Goal: Task Accomplishment & Management: Manage account settings

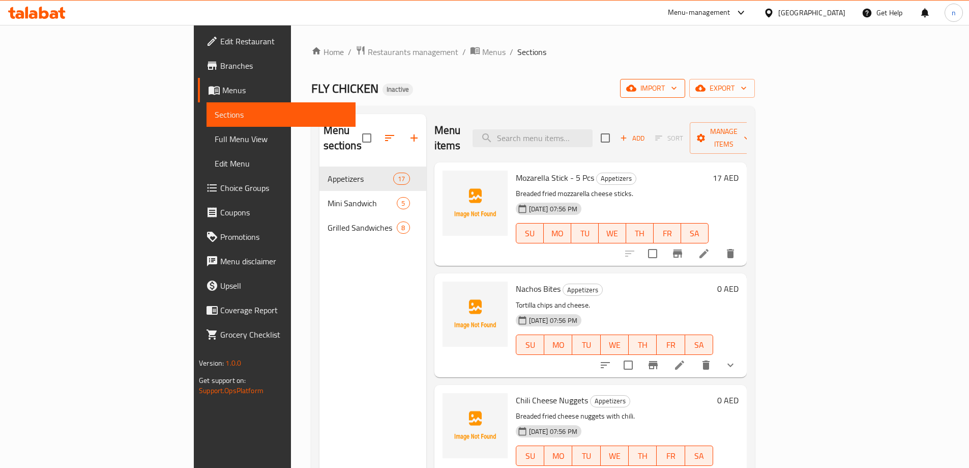
click at [677, 83] on span "import" at bounding box center [652, 88] width 49 height 13
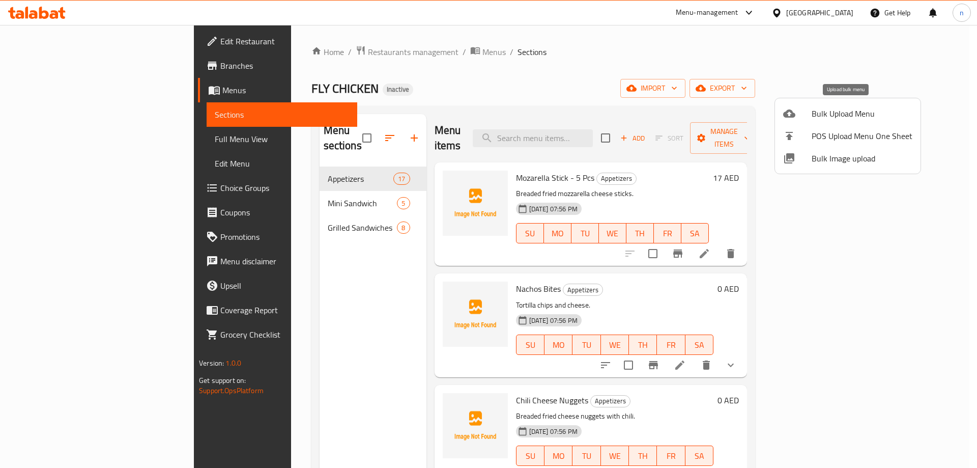
click at [827, 113] on span "Bulk Upload Menu" at bounding box center [861, 113] width 101 height 12
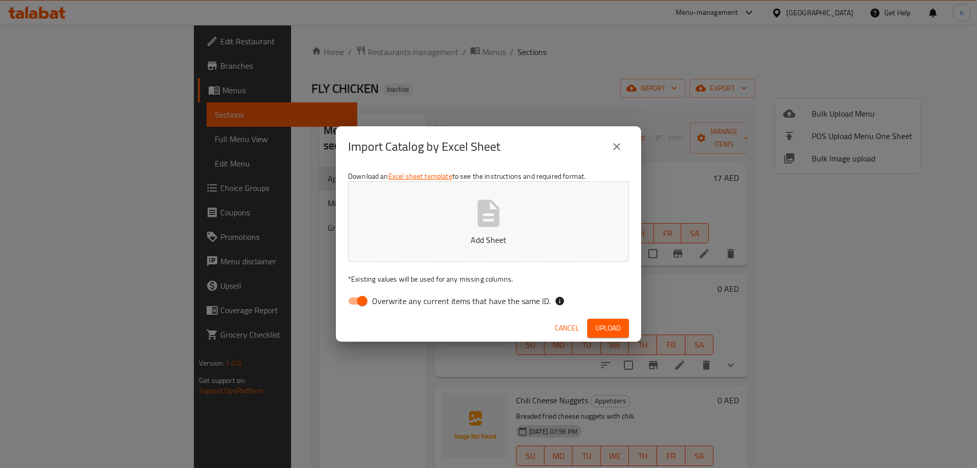
click at [359, 301] on input "Overwrite any current items that have the same ID." at bounding box center [362, 300] width 58 height 19
checkbox input "false"
click at [614, 327] on span "Upload" at bounding box center [607, 328] width 25 height 13
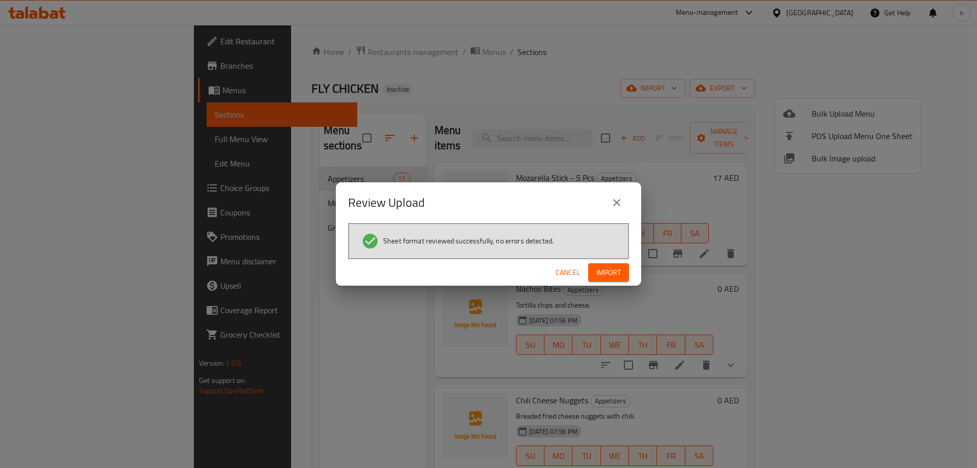
click at [596, 270] on span "Import" at bounding box center [608, 272] width 24 height 13
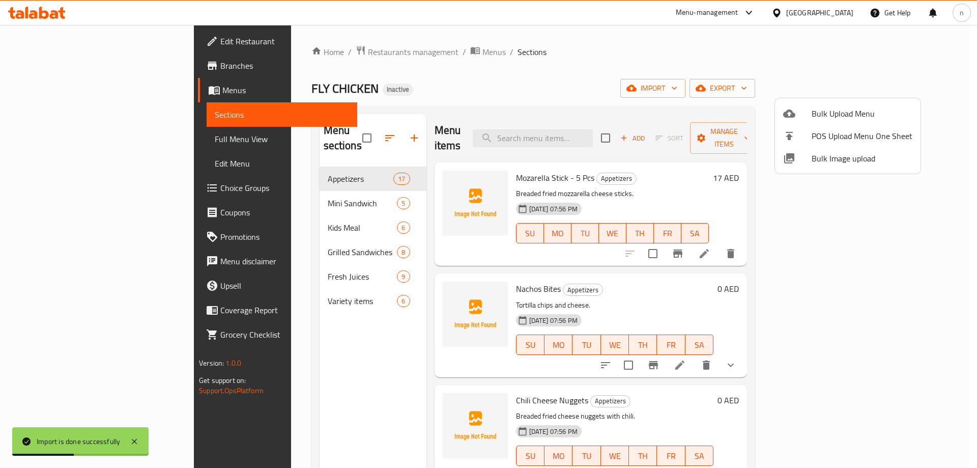
click at [72, 135] on div at bounding box center [488, 234] width 977 height 468
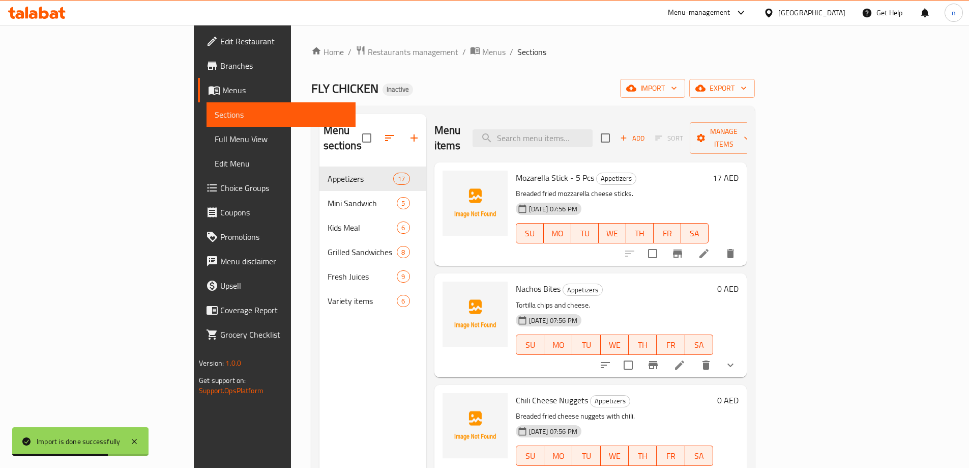
click at [215, 135] on span "Full Menu View" at bounding box center [281, 139] width 133 height 12
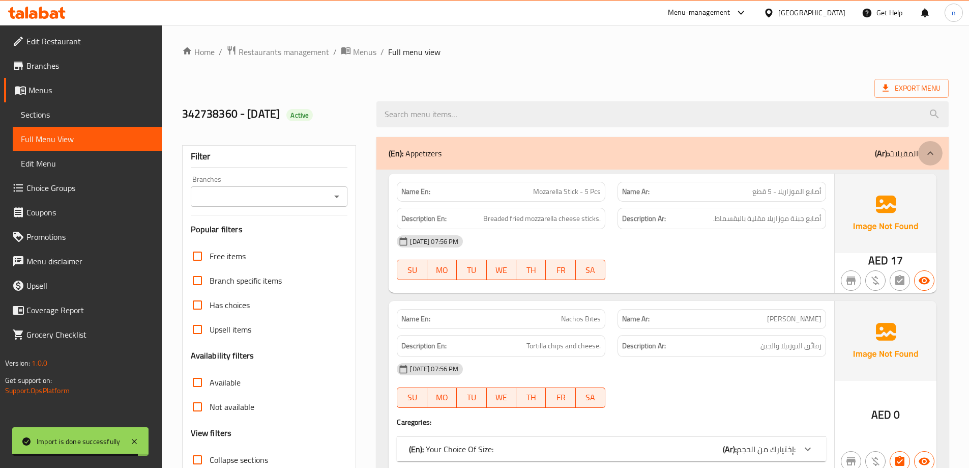
click at [924, 162] on div at bounding box center [930, 153] width 24 height 24
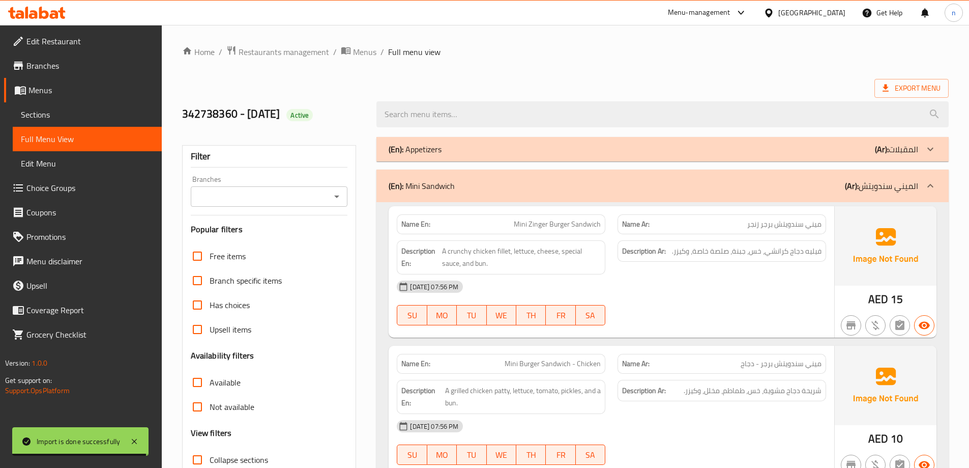
scroll to position [51, 0]
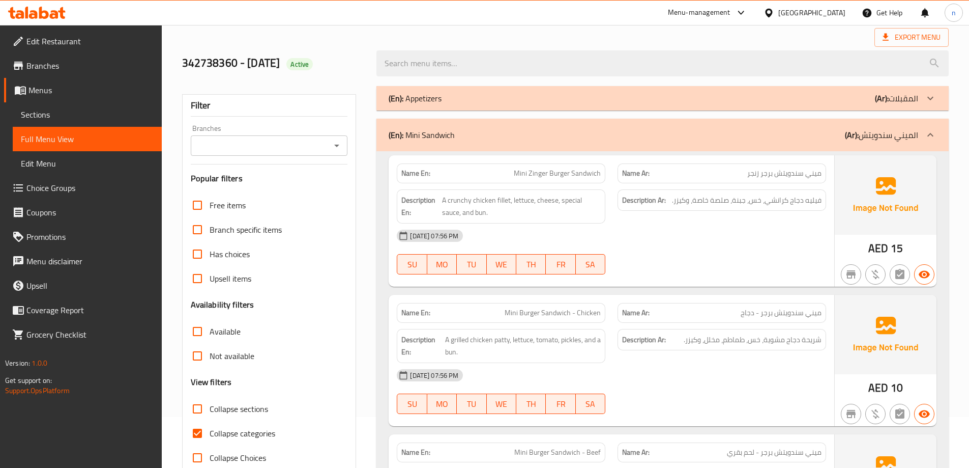
click at [859, 135] on b "(Ar):" at bounding box center [852, 134] width 14 height 15
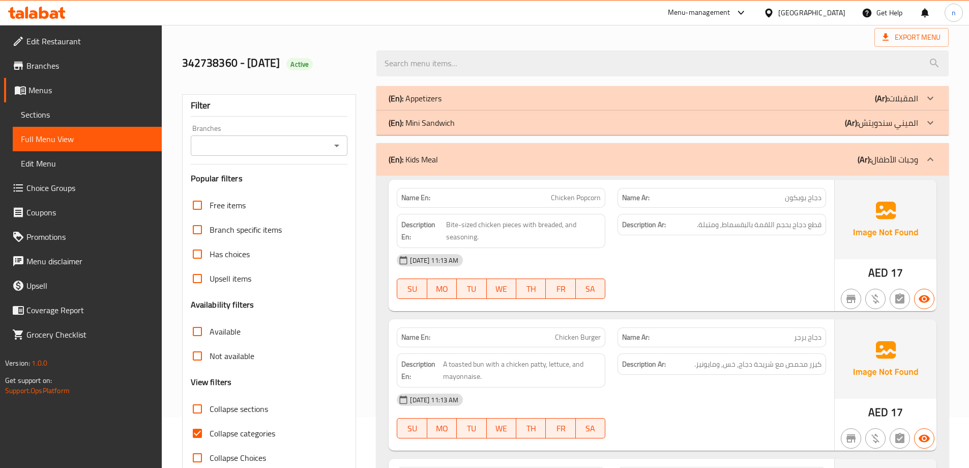
scroll to position [153, 0]
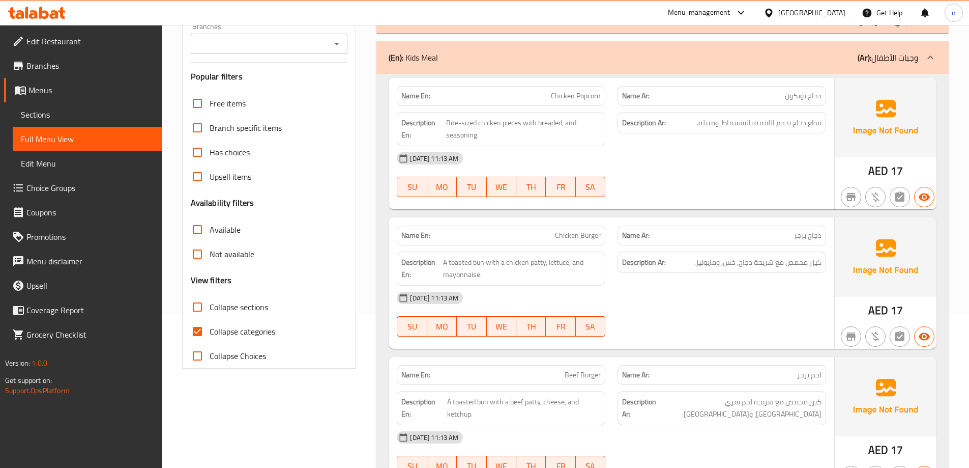
click at [869, 62] on b "(Ar):" at bounding box center [865, 57] width 14 height 15
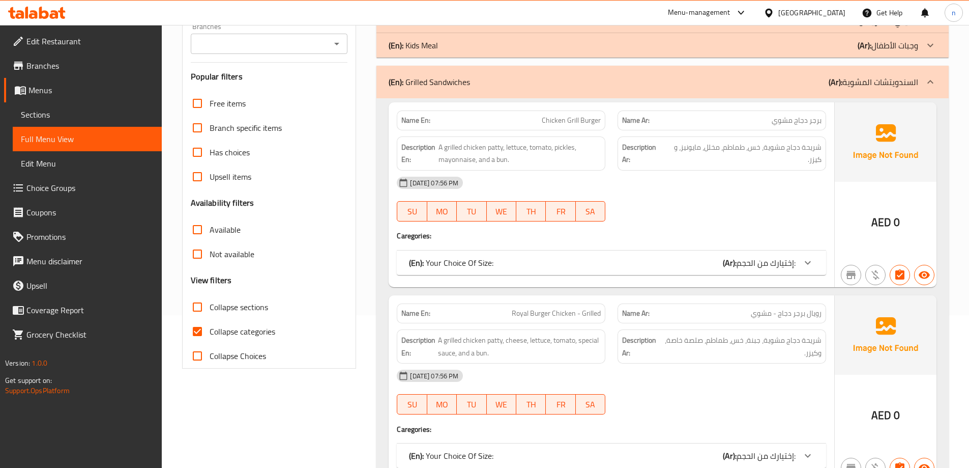
click at [874, 40] on p "(Ar): وجبات الأطفال" at bounding box center [888, 45] width 61 height 12
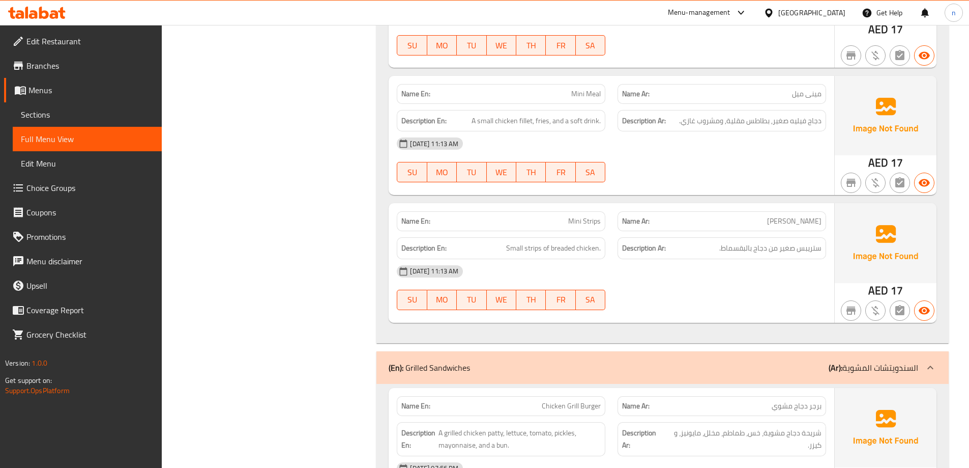
scroll to position [967, 0]
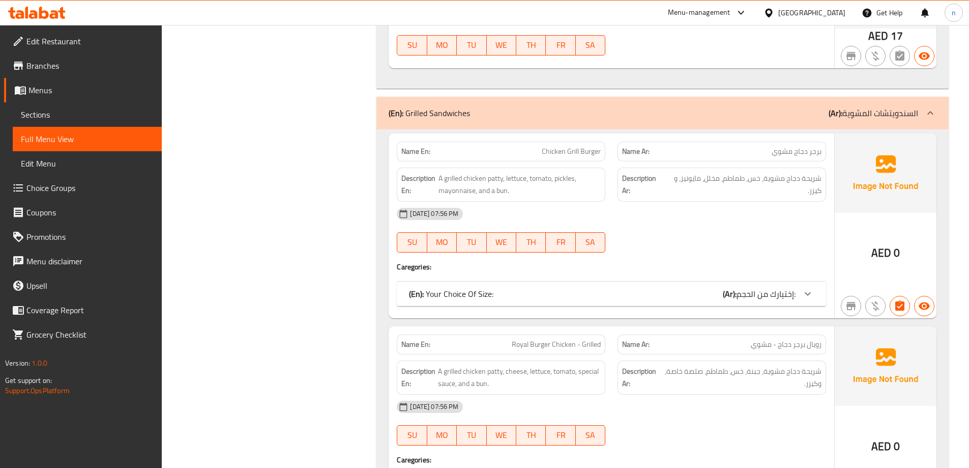
click at [865, 97] on div "(En): Grilled Sandwiches (Ar): السندويتشات المشوية" at bounding box center [662, 113] width 572 height 33
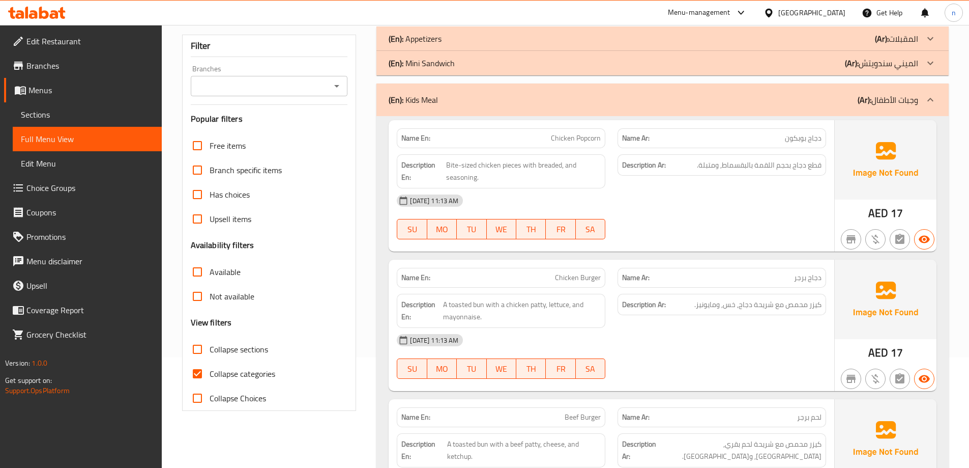
scroll to position [17, 0]
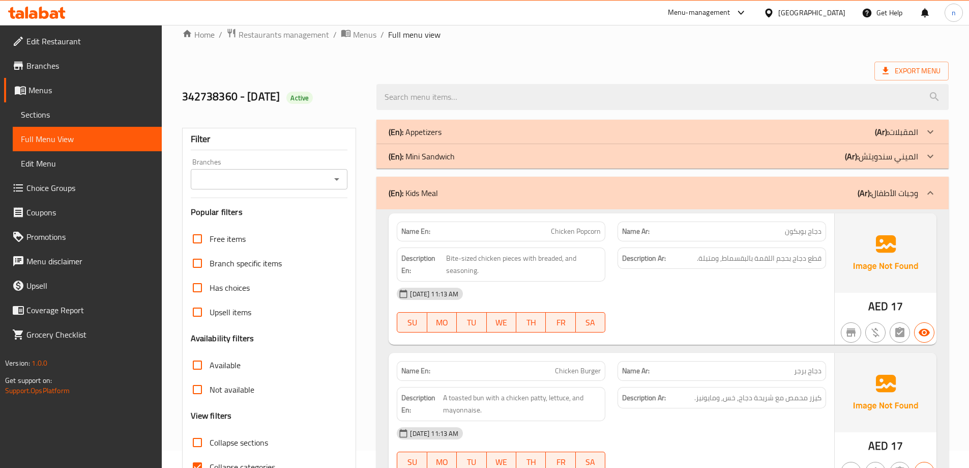
click at [198, 465] on input "Collapse categories" at bounding box center [197, 466] width 24 height 24
checkbox input "false"
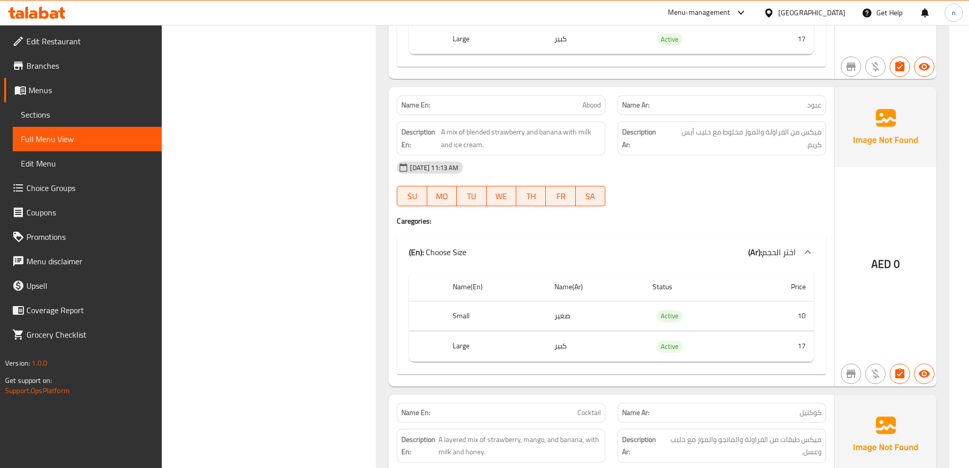
scroll to position [1340, 0]
click at [704, 125] on span "ميكس من الفراولة والموز مخلوط مع حليب أيس كريم." at bounding box center [745, 137] width 154 height 25
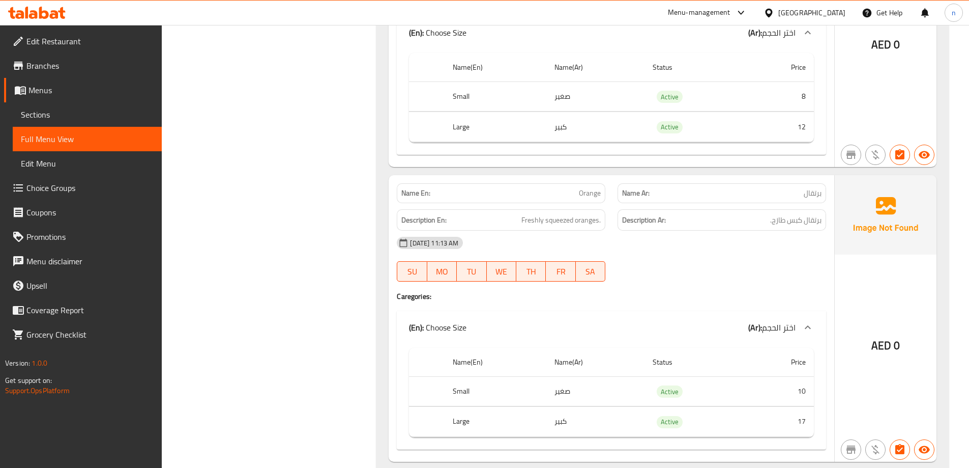
scroll to position [3426, 0]
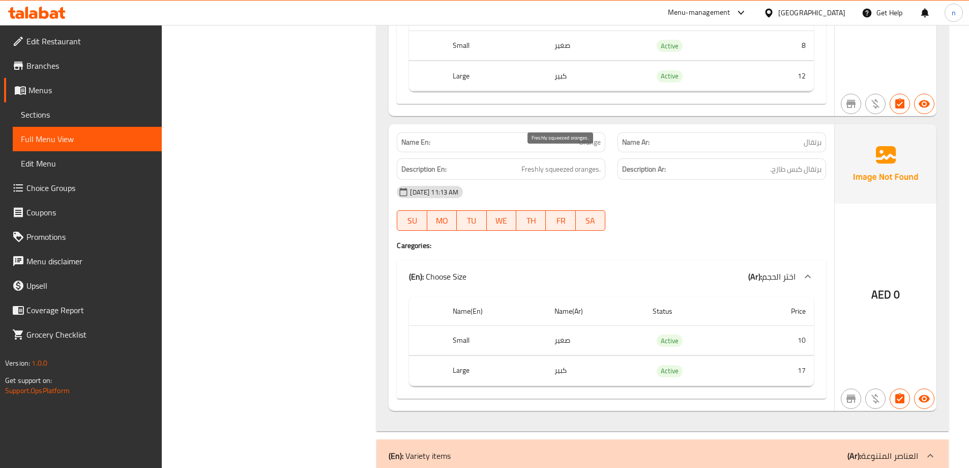
click at [549, 163] on span "Freshly squeezed oranges." at bounding box center [560, 169] width 79 height 13
copy span "squeezed"
click at [835, 224] on div "AED 0" at bounding box center [886, 267] width 102 height 286
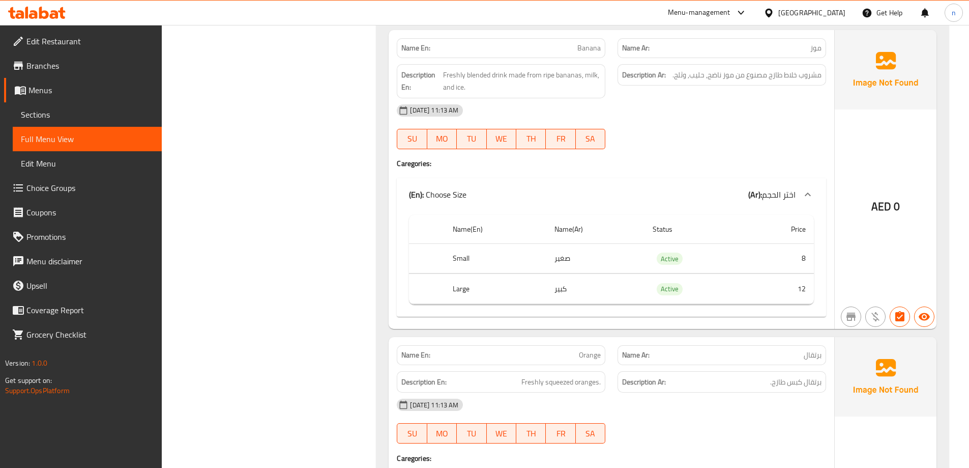
scroll to position [3115, 0]
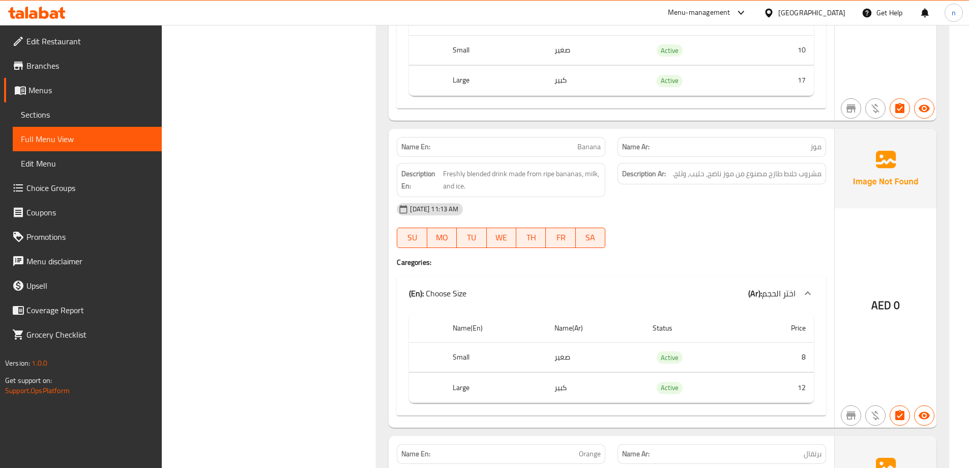
click at [85, 123] on link "Sections" at bounding box center [87, 114] width 149 height 24
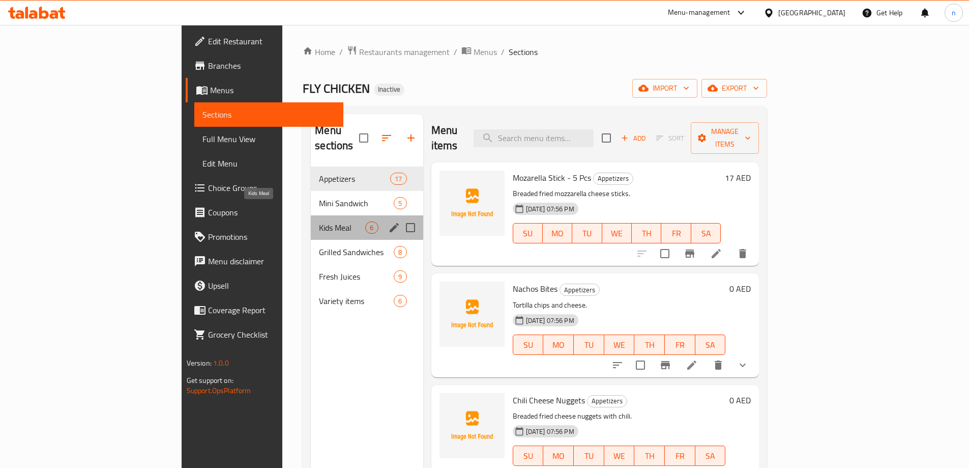
click at [319, 221] on span "Kids Meal" at bounding box center [342, 227] width 46 height 12
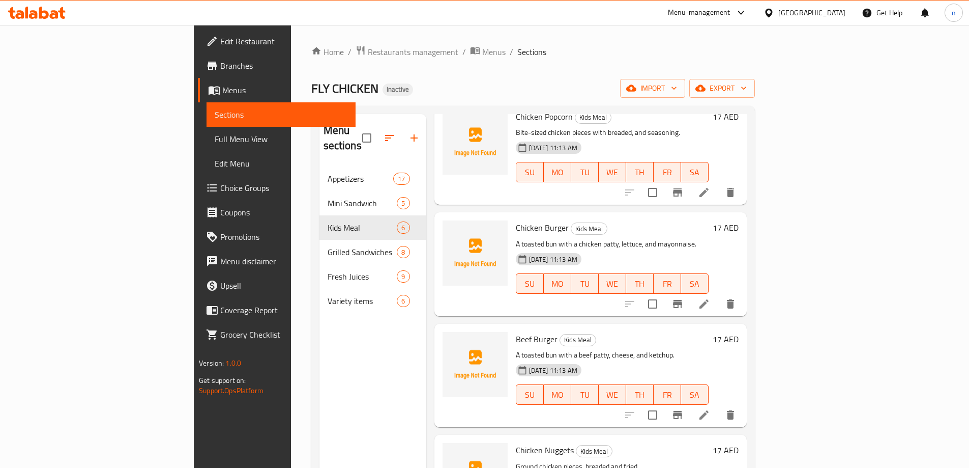
scroll to position [153, 0]
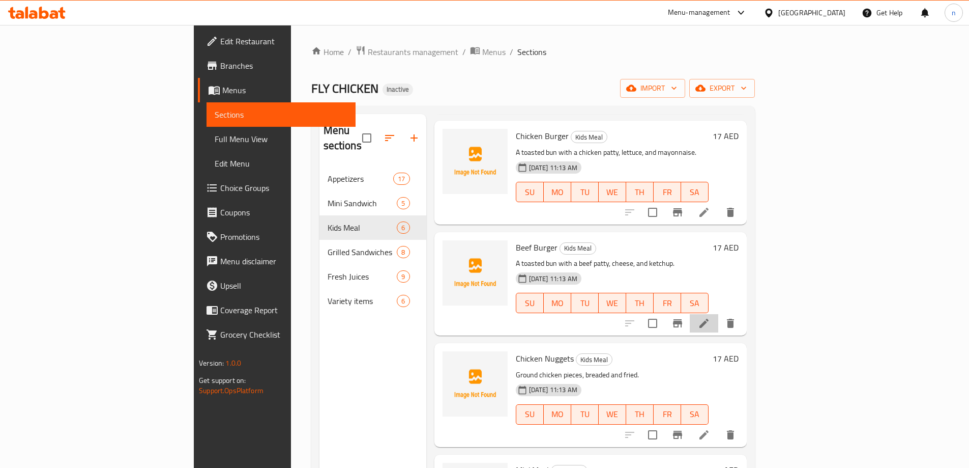
click at [718, 314] on li at bounding box center [704, 323] width 28 height 18
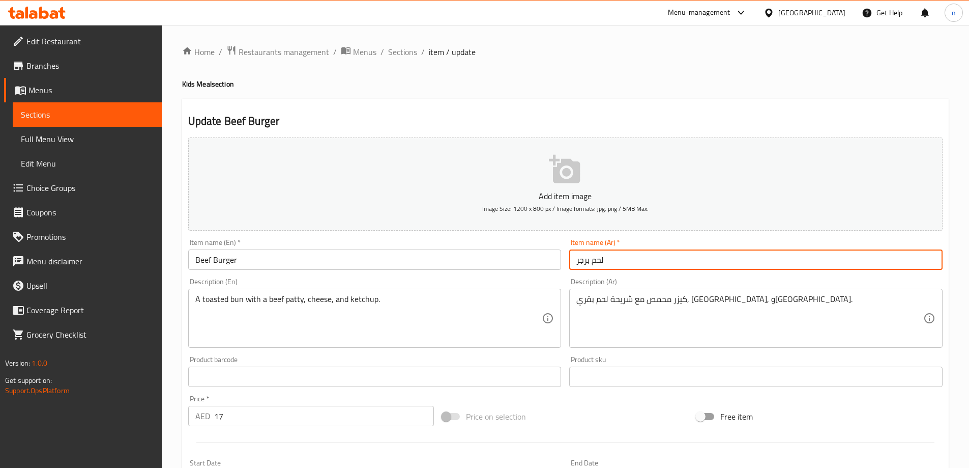
click at [608, 251] on input "لحم برجر" at bounding box center [755, 259] width 373 height 20
click at [656, 258] on input "لحم برجر" at bounding box center [755, 259] width 373 height 20
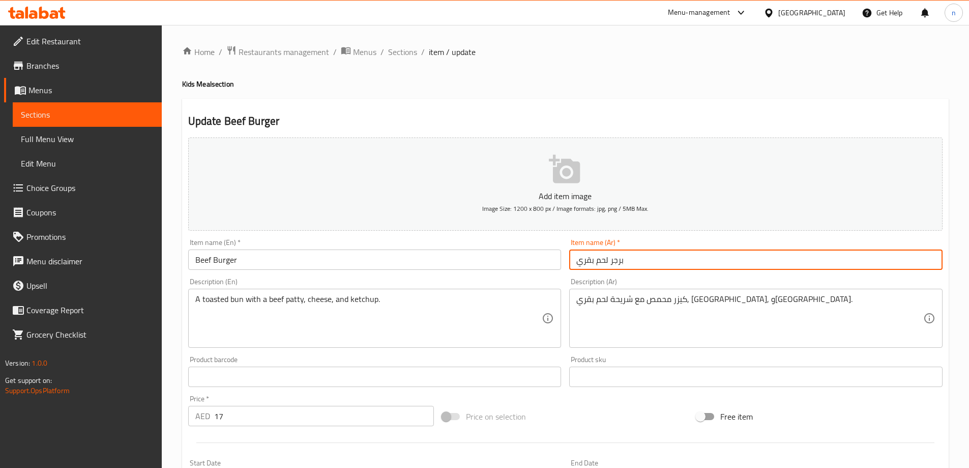
scroll to position [251, 0]
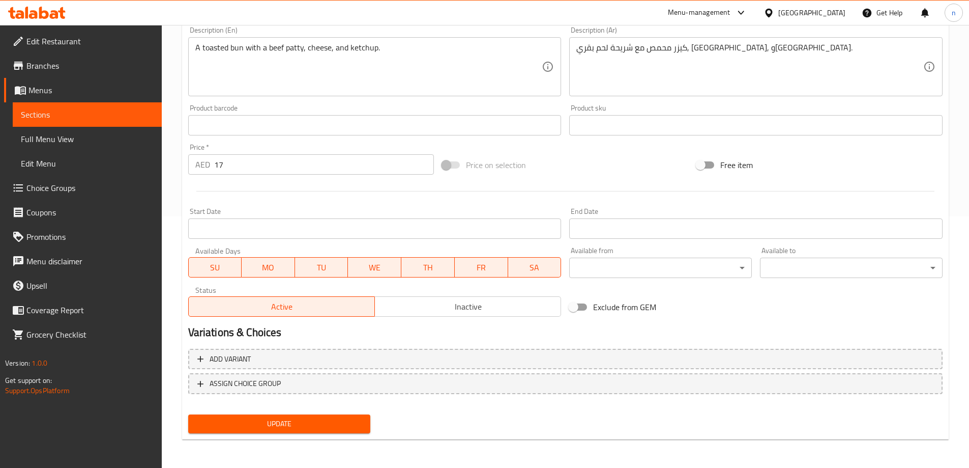
type input "برجر لحم بقري"
click at [277, 420] on span "Update" at bounding box center [279, 423] width 166 height 13
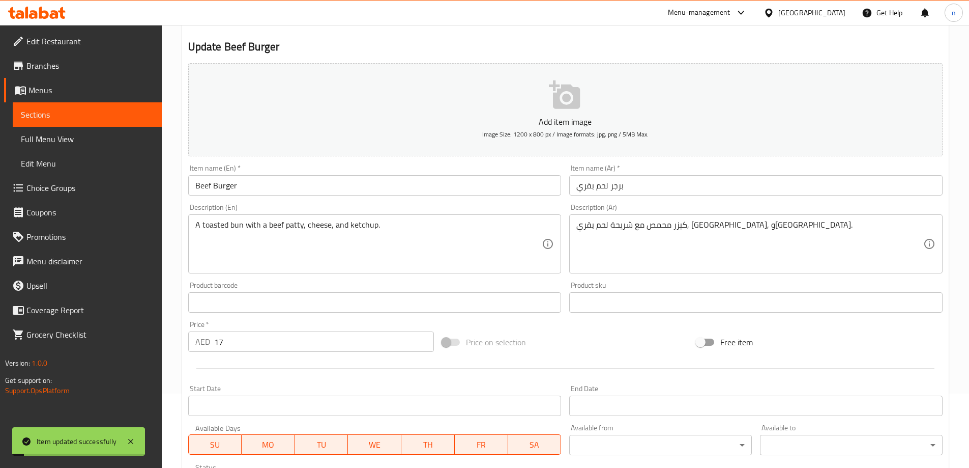
scroll to position [0, 0]
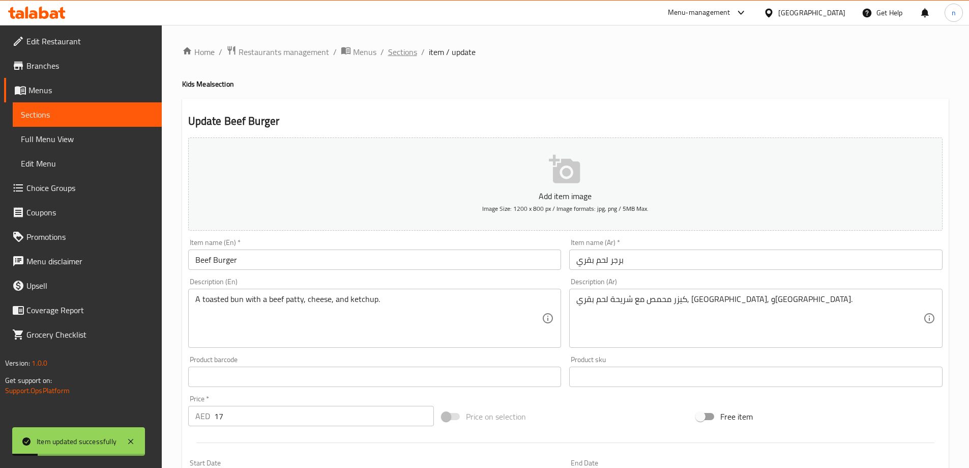
click at [414, 50] on span "Sections" at bounding box center [402, 52] width 29 height 12
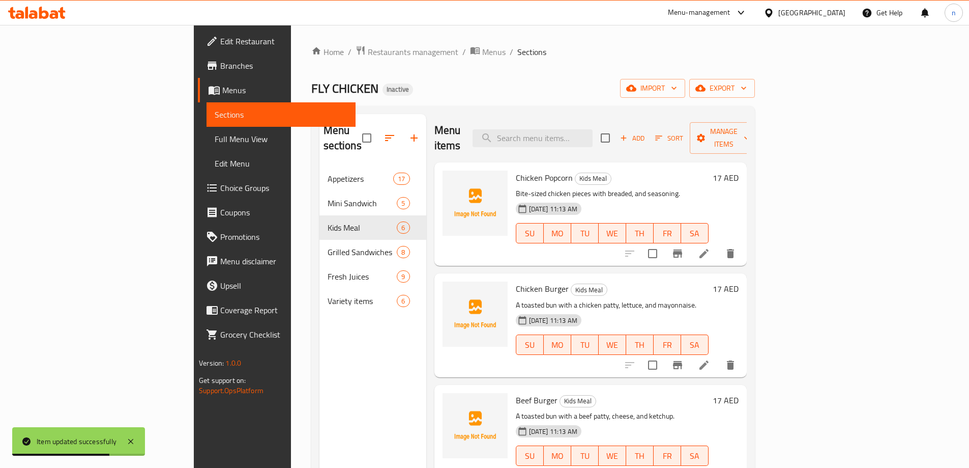
click at [710, 359] on icon at bounding box center [704, 365] width 12 height 12
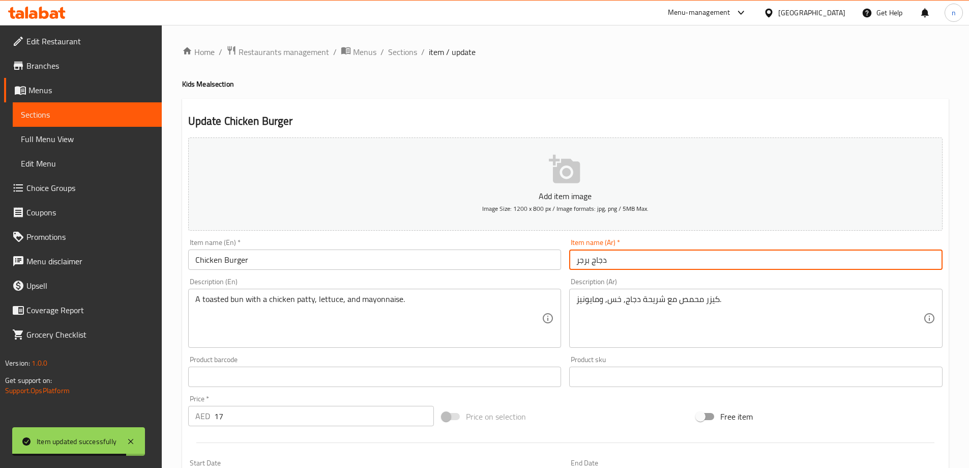
click at [602, 260] on input "دجاج برجر" at bounding box center [755, 259] width 373 height 20
click at [614, 263] on input "برجر" at bounding box center [755, 259] width 373 height 20
paste input "دجاج"
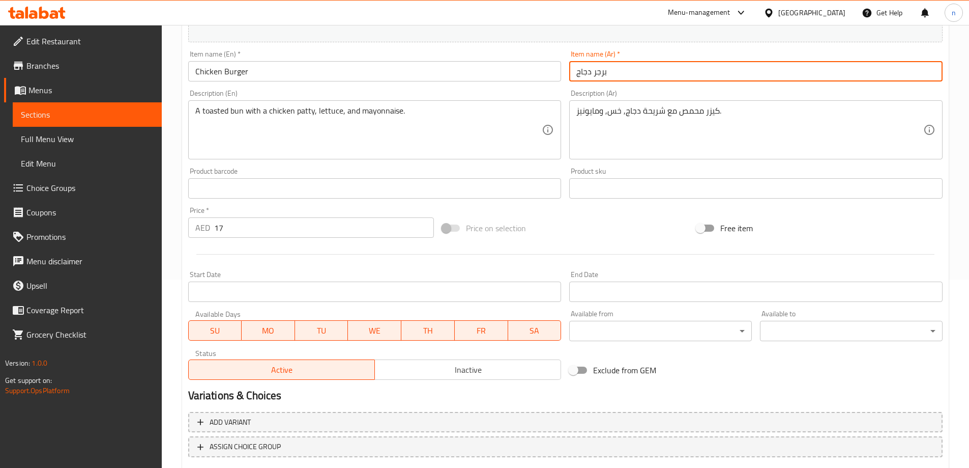
scroll to position [251, 0]
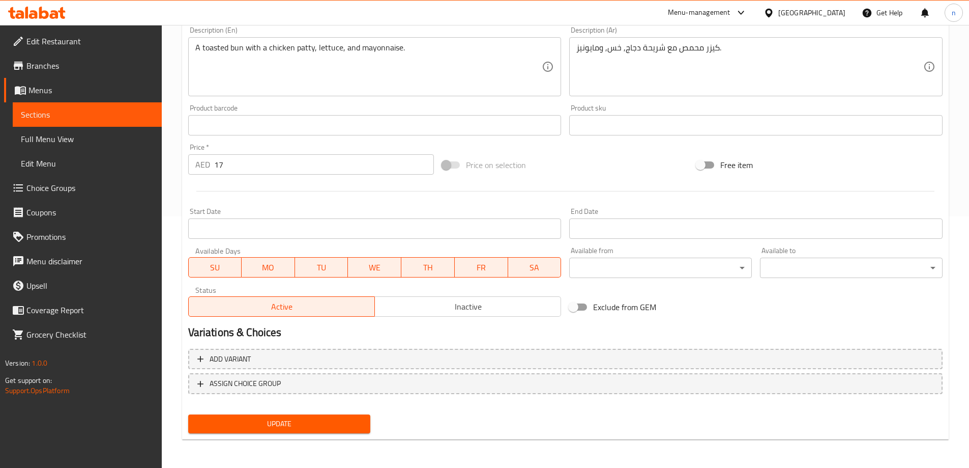
type input "برجر دجاج"
click at [360, 428] on span "Update" at bounding box center [279, 423] width 166 height 13
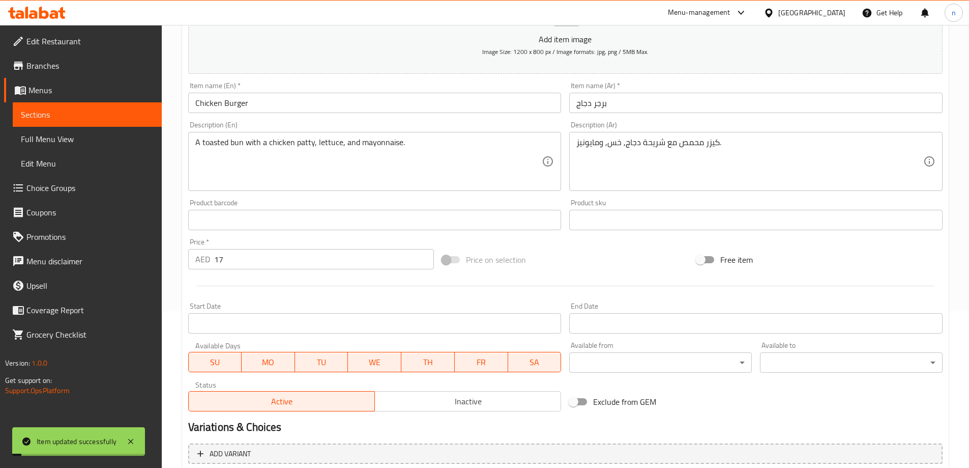
scroll to position [0, 0]
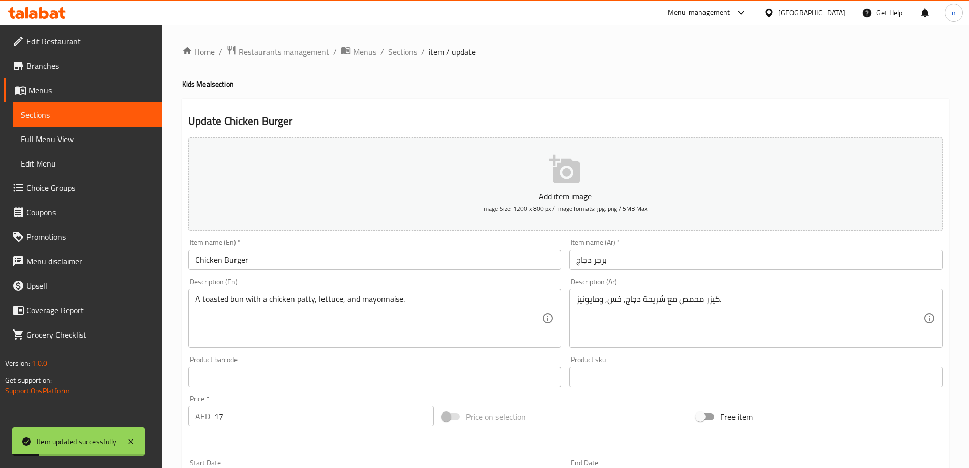
click at [408, 57] on span "Sections" at bounding box center [402, 52] width 29 height 12
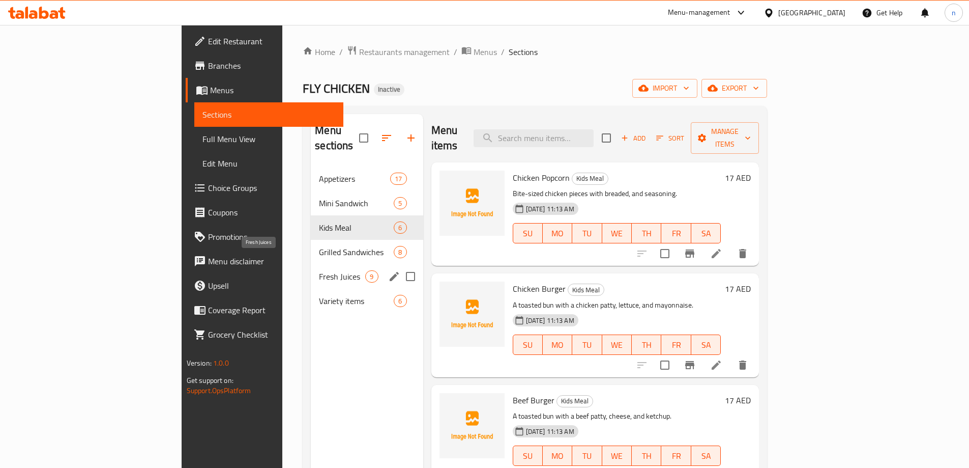
click at [319, 270] on span "Fresh Juices" at bounding box center [342, 276] width 46 height 12
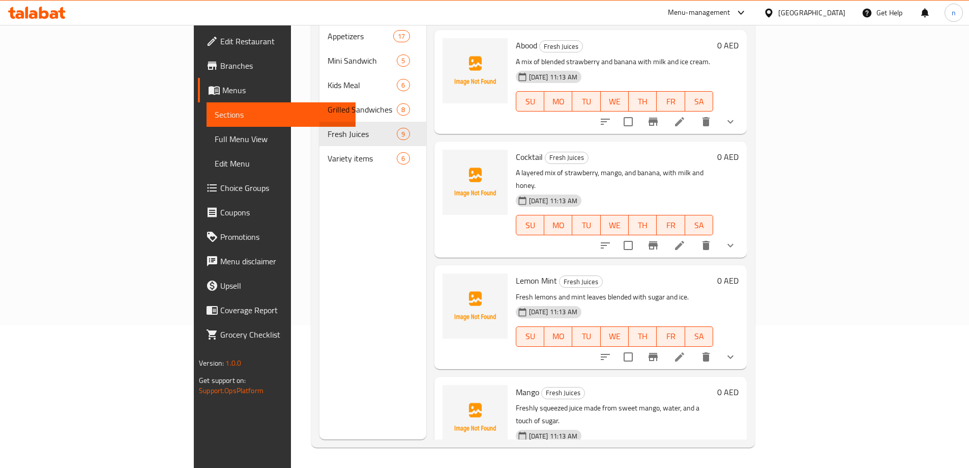
scroll to position [102, 0]
click at [686, 350] on icon at bounding box center [680, 356] width 12 height 12
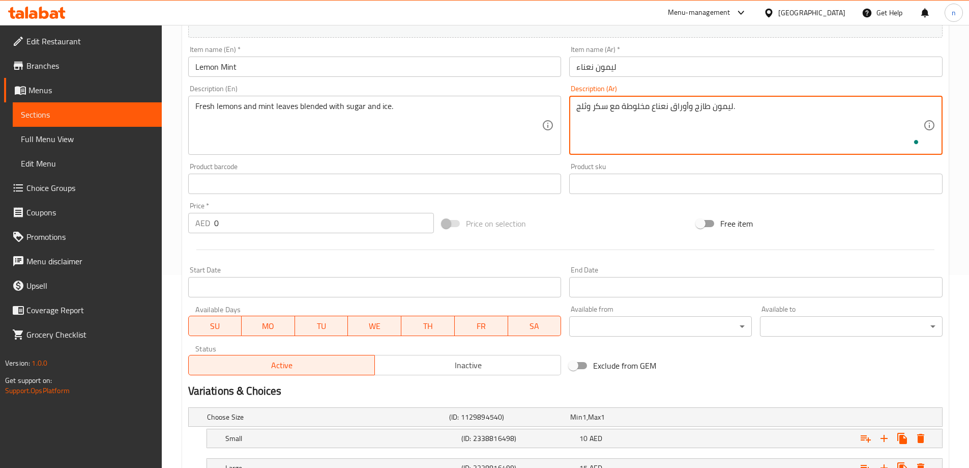
scroll to position [274, 0]
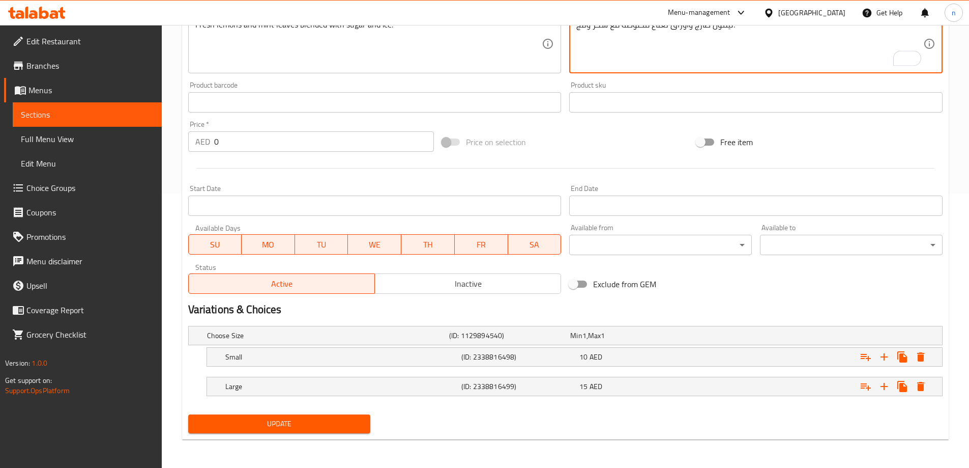
type textarea "ليمون طازج وأوراق نعناع مخلوطة مع سكر وثلج."
click at [340, 420] on span "Update" at bounding box center [279, 423] width 166 height 13
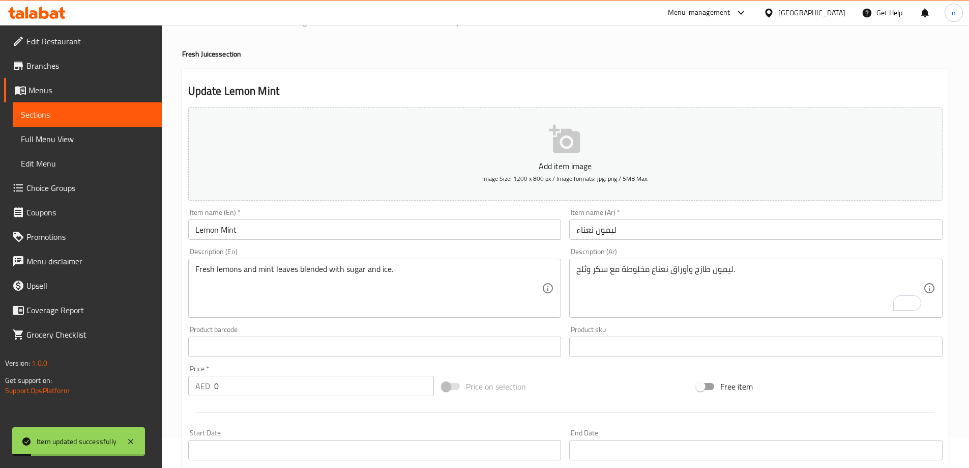
scroll to position [0, 0]
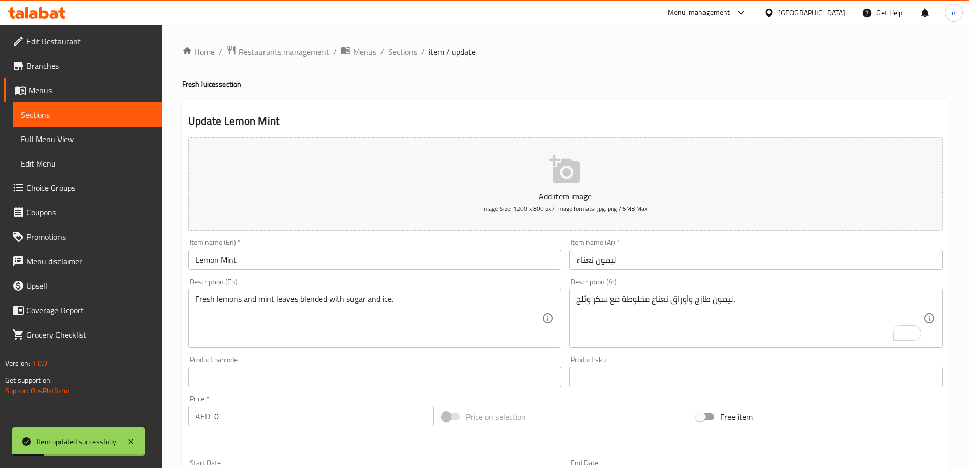
click at [410, 56] on span "Sections" at bounding box center [402, 52] width 29 height 12
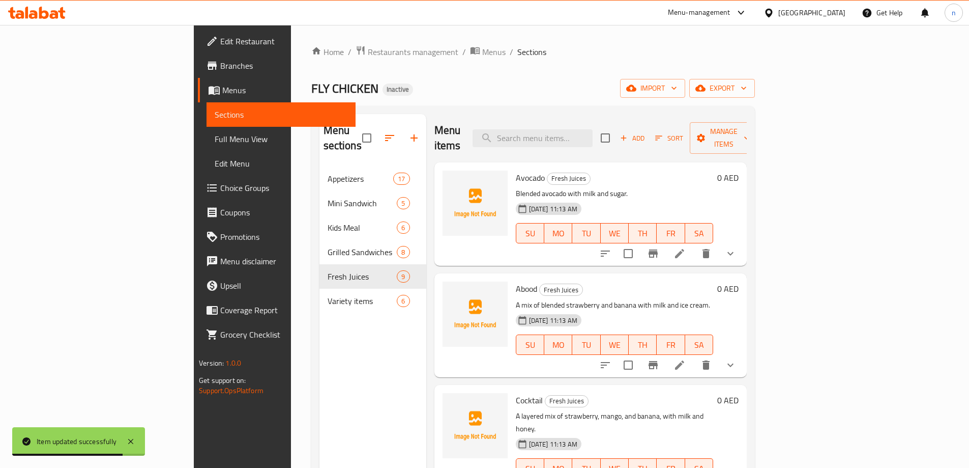
scroll to position [102, 0]
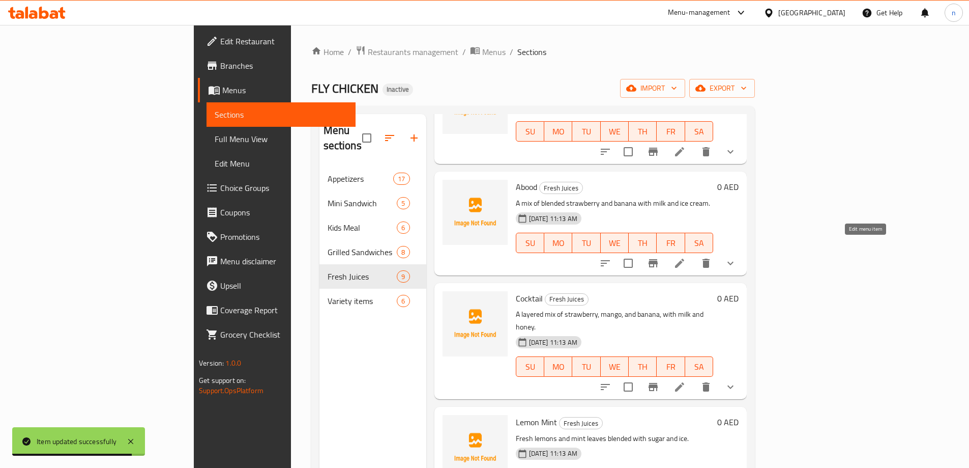
click at [686, 257] on icon at bounding box center [680, 263] width 12 height 12
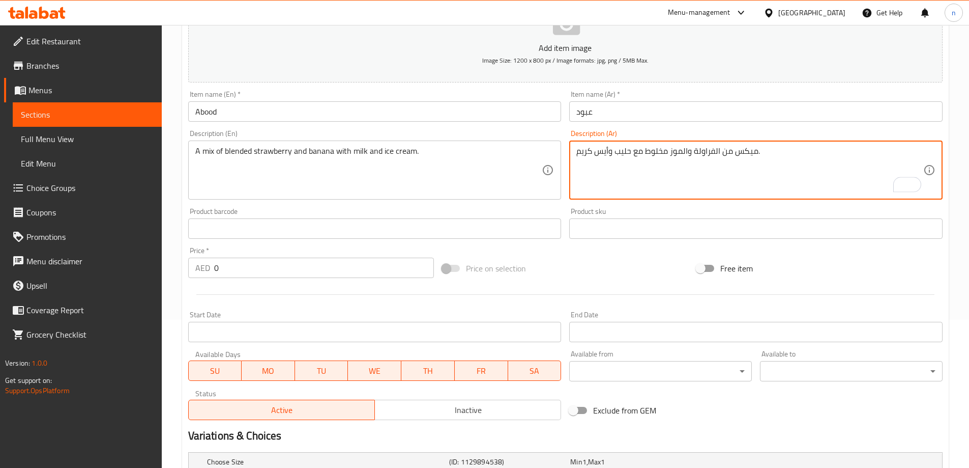
scroll to position [274, 0]
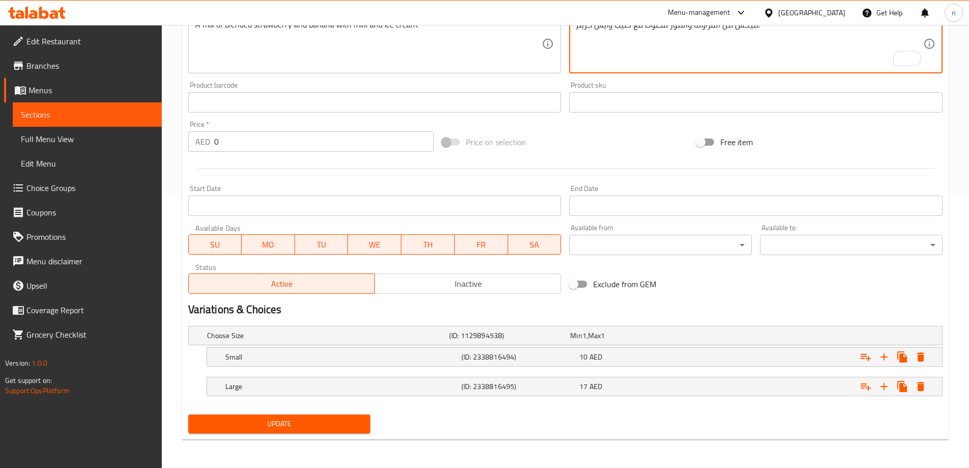
type textarea "ميكس من الفراولة والموز مخلوط مع حليب وأيس كريم."
click at [312, 425] on span "Update" at bounding box center [279, 423] width 166 height 13
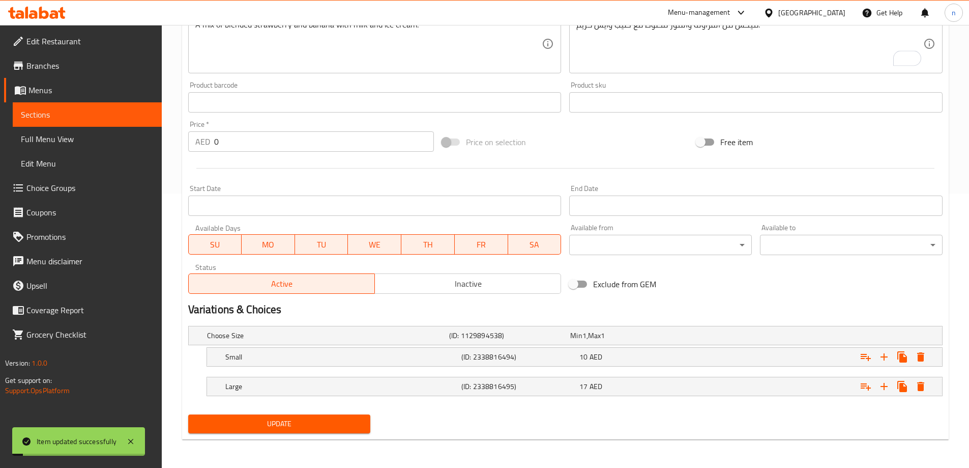
scroll to position [0, 0]
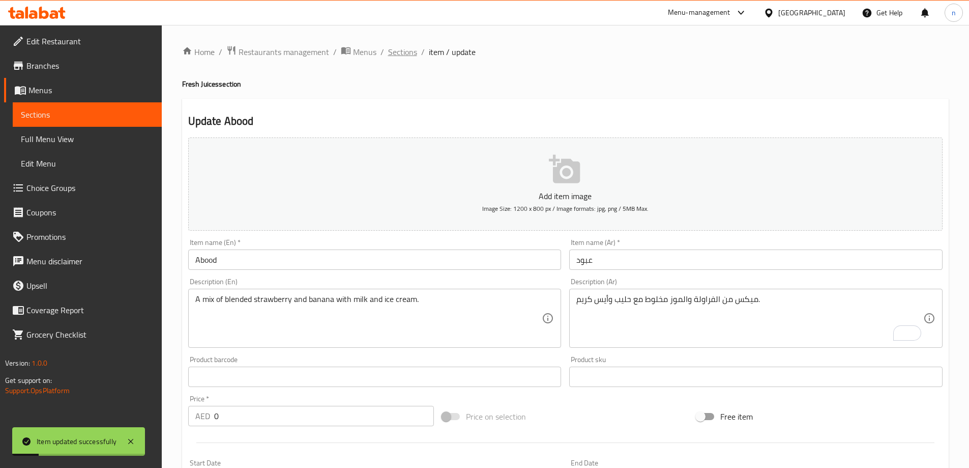
click at [415, 50] on span "Sections" at bounding box center [402, 52] width 29 height 12
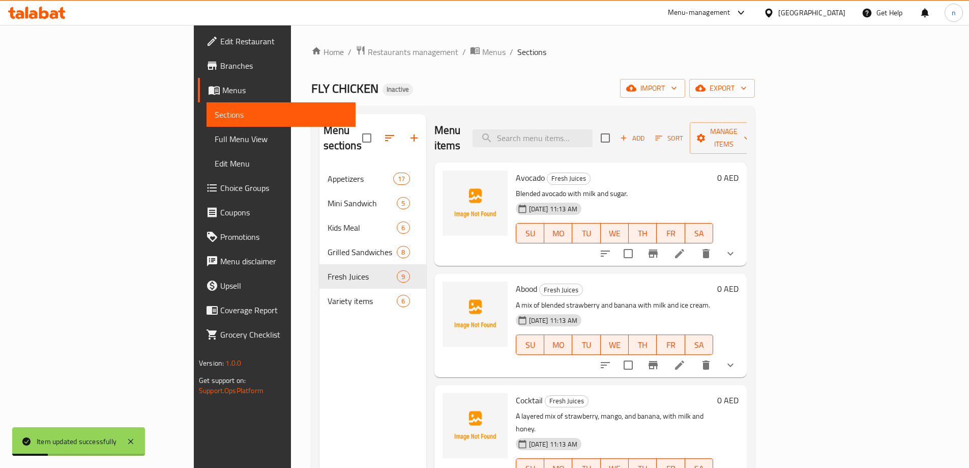
click at [215, 134] on span "Full Menu View" at bounding box center [281, 139] width 133 height 12
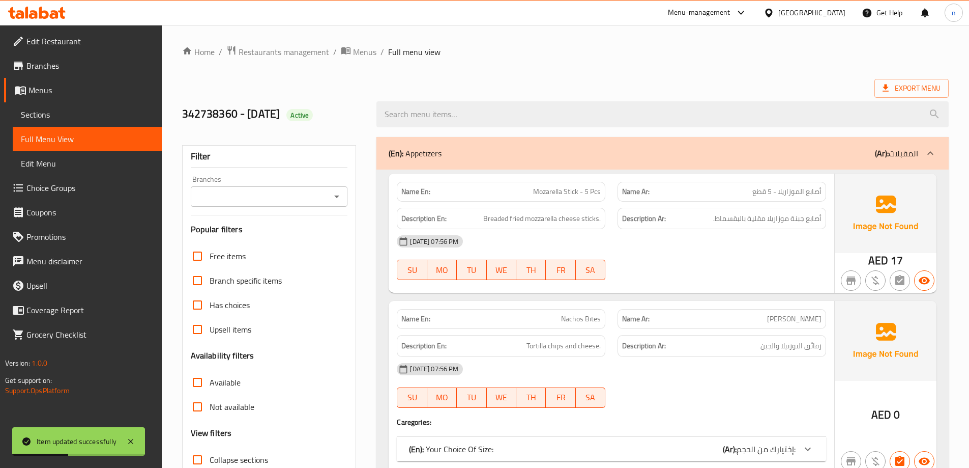
click at [678, 163] on div "(En): Appetizers (Ar): المقبلات" at bounding box center [662, 153] width 572 height 33
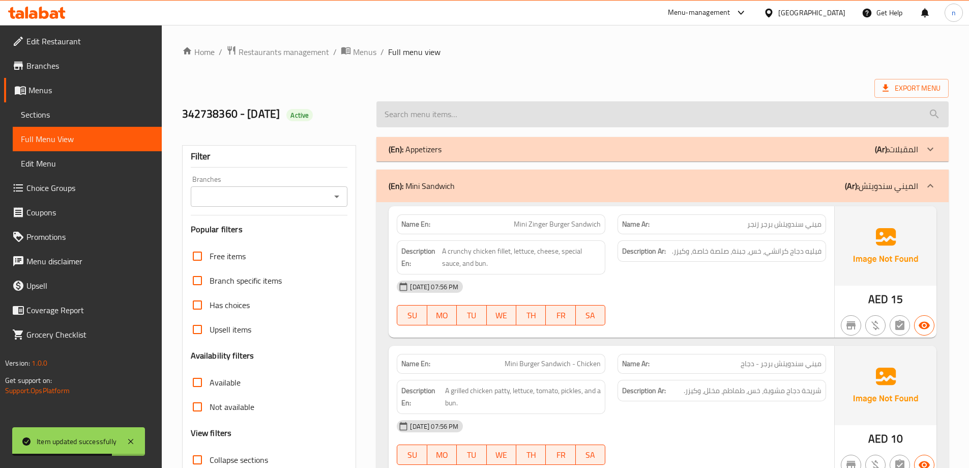
scroll to position [102, 0]
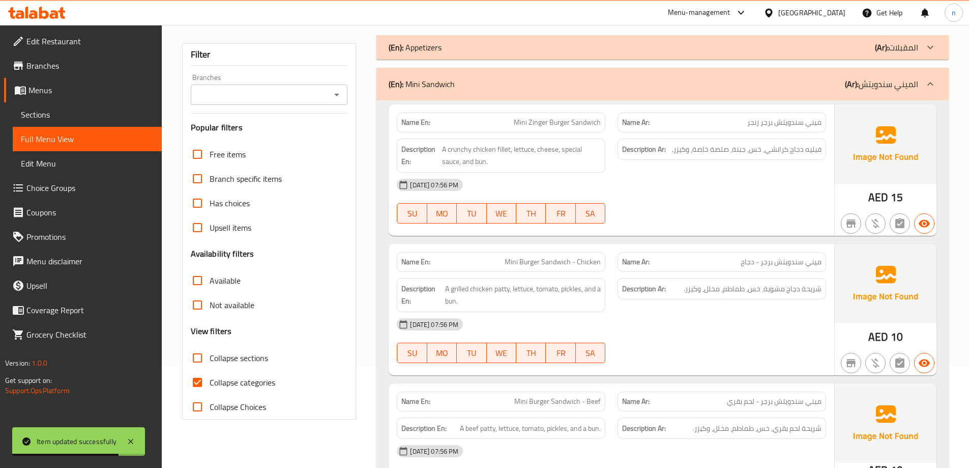
click at [881, 92] on div "(En): Mini Sandwich (Ar): الميني سندويتش" at bounding box center [662, 84] width 572 height 33
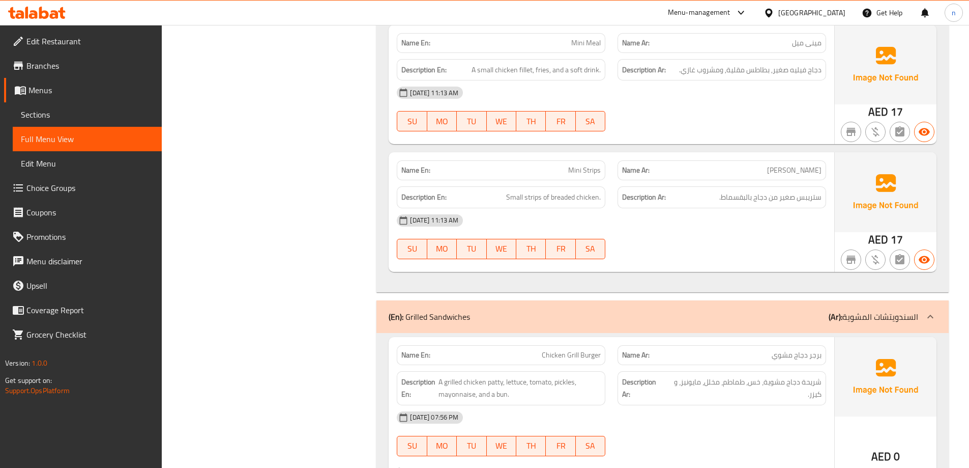
scroll to position [865, 0]
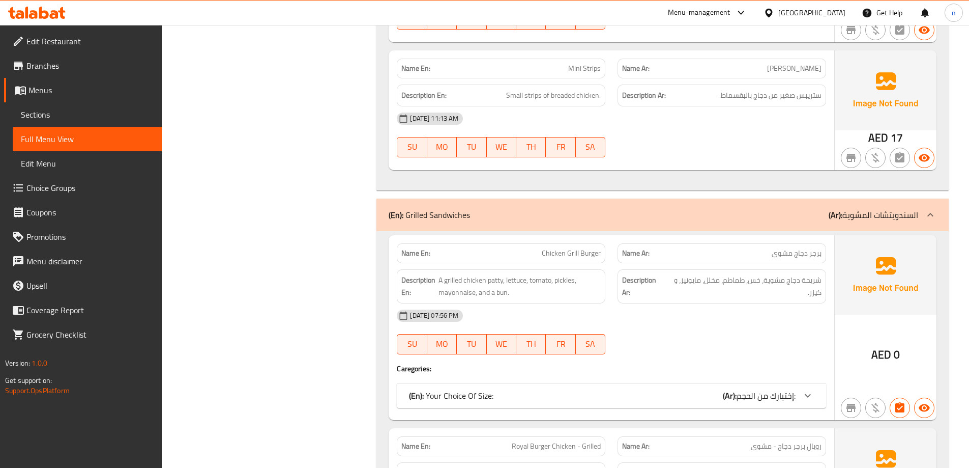
click at [888, 209] on p "(Ar): السندويتشات المشوية" at bounding box center [874, 215] width 90 height 12
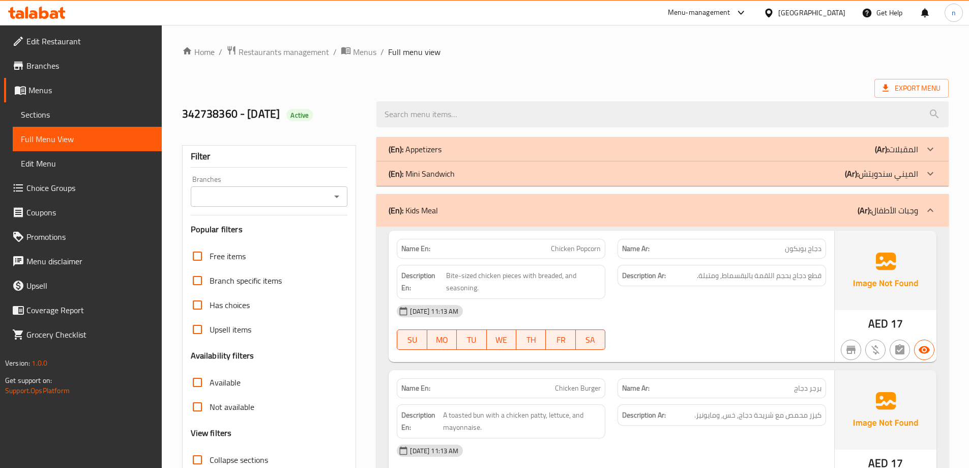
scroll to position [153, 0]
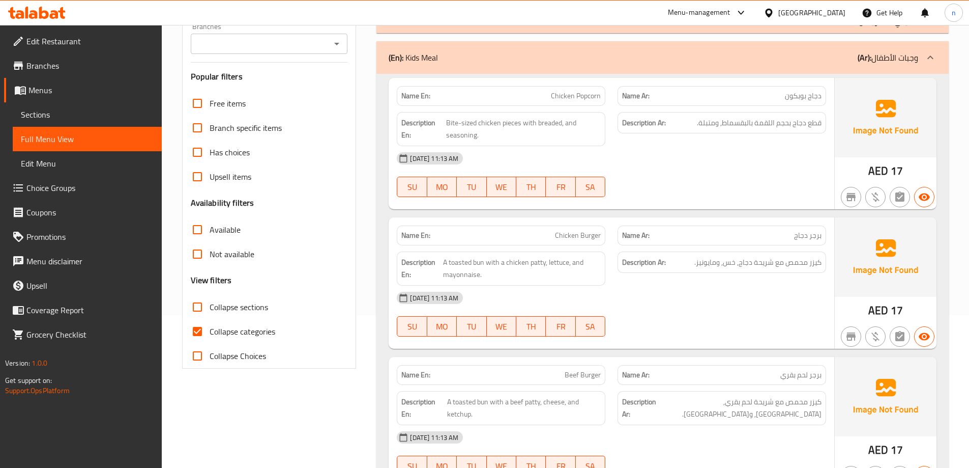
click at [222, 327] on span "Collapse categories" at bounding box center [243, 331] width 66 height 12
click at [210, 327] on input "Collapse categories" at bounding box center [197, 331] width 24 height 24
checkbox input "false"
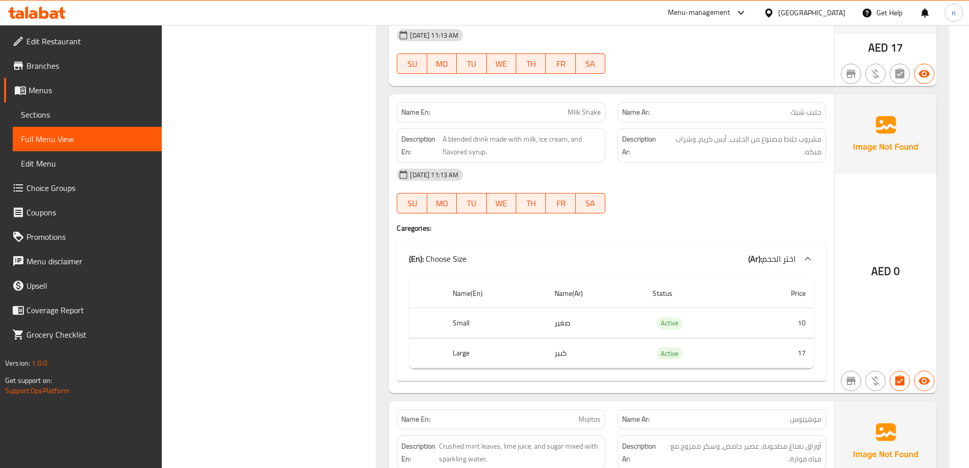
scroll to position [4794, 0]
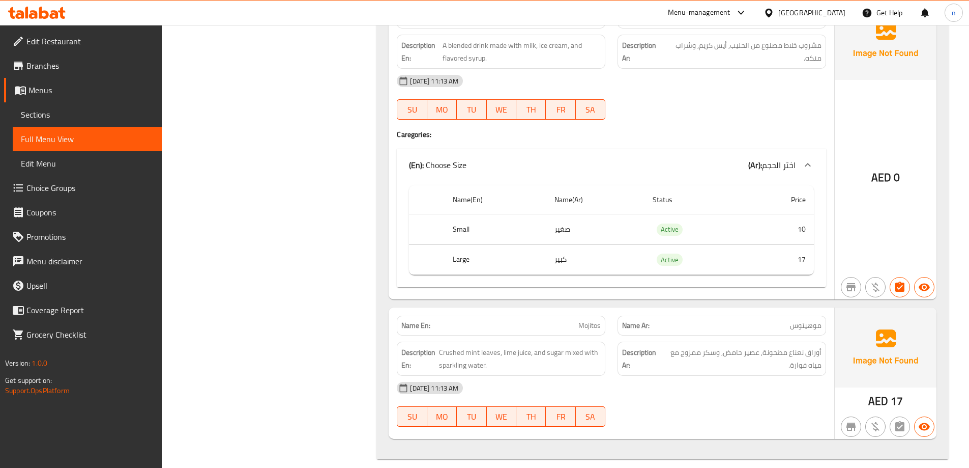
click at [721, 191] on th "Status" at bounding box center [695, 199] width 101 height 29
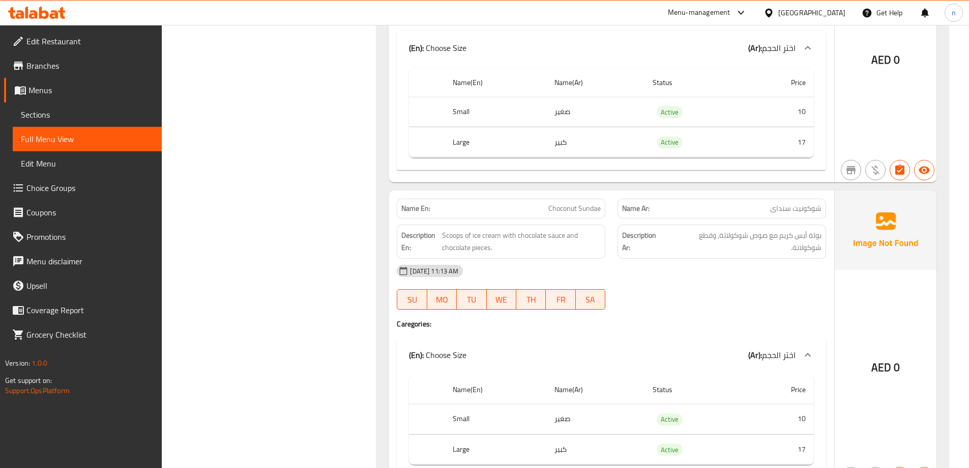
scroll to position [4222, 0]
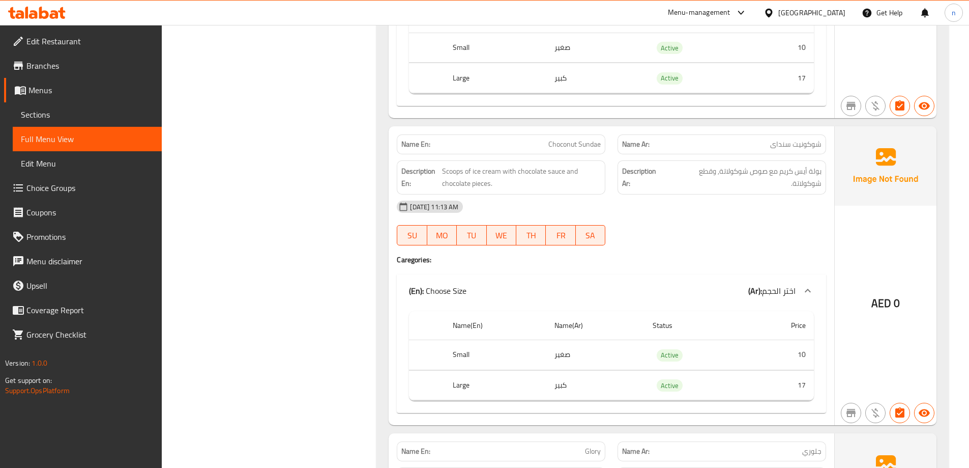
click at [557, 342] on td "صغير" at bounding box center [595, 355] width 98 height 30
click at [558, 370] on td "كبير" at bounding box center [595, 385] width 98 height 30
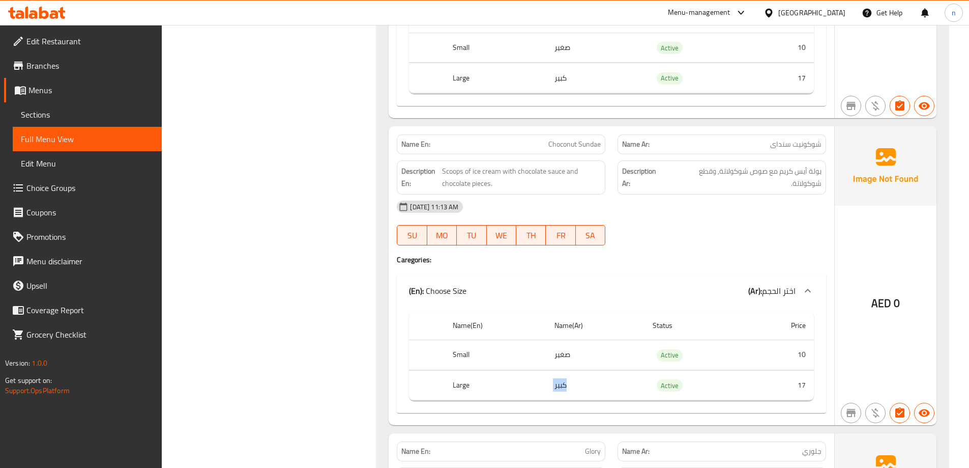
click at [558, 370] on td "كبير" at bounding box center [595, 385] width 98 height 30
click at [562, 344] on td "صغير" at bounding box center [595, 355] width 98 height 30
click at [450, 346] on th "Small" at bounding box center [495, 355] width 101 height 30
click at [456, 343] on th "Small" at bounding box center [495, 355] width 101 height 30
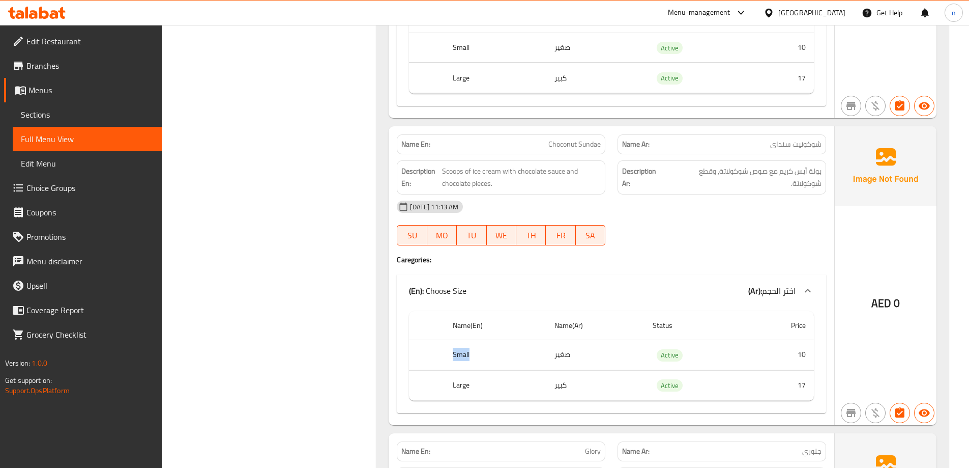
click at [456, 343] on th "Small" at bounding box center [495, 355] width 101 height 30
click at [501, 340] on th "Small" at bounding box center [495, 355] width 101 height 30
click at [458, 345] on th "Small" at bounding box center [495, 355] width 101 height 30
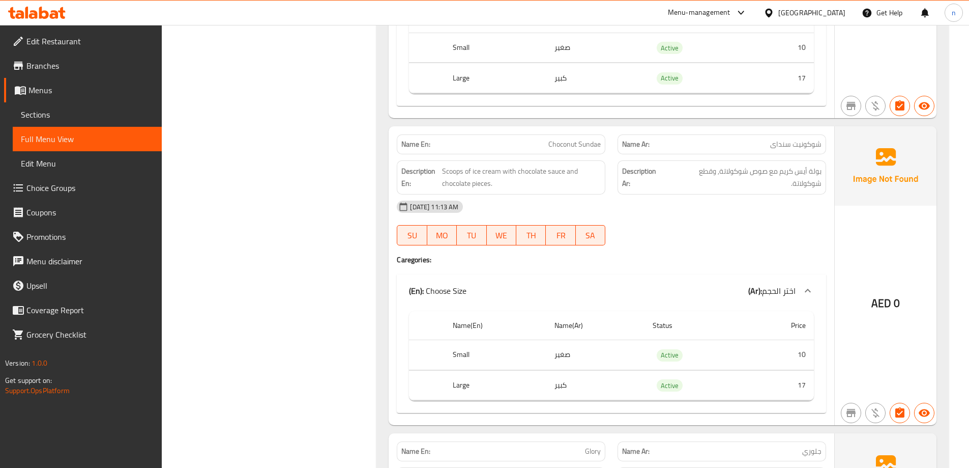
click at [464, 373] on th "Large" at bounding box center [495, 385] width 101 height 30
click at [465, 343] on th "Small" at bounding box center [495, 355] width 101 height 30
click at [465, 370] on th "Large" at bounding box center [495, 385] width 101 height 30
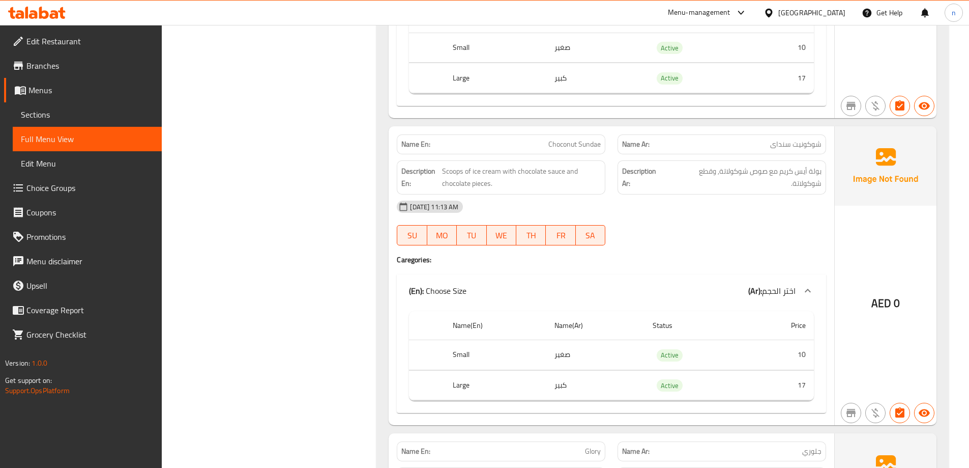
click at [465, 341] on th "Small" at bounding box center [495, 355] width 101 height 30
click at [470, 370] on th "Large" at bounding box center [495, 385] width 101 height 30
click at [530, 254] on h4 "Caregories:" at bounding box center [611, 259] width 429 height 10
click at [558, 340] on td "صغير" at bounding box center [595, 355] width 98 height 30
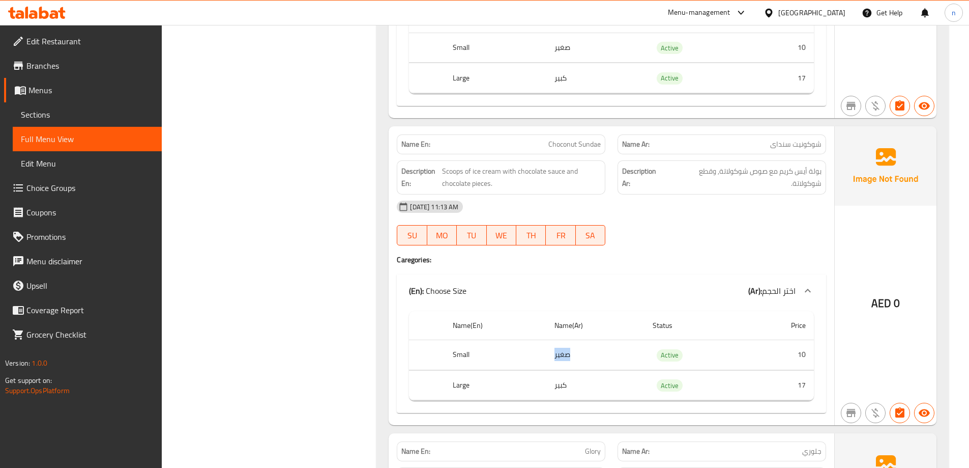
click at [558, 340] on td "صغير" at bounding box center [595, 355] width 98 height 30
click at [469, 344] on th "Small" at bounding box center [495, 355] width 101 height 30
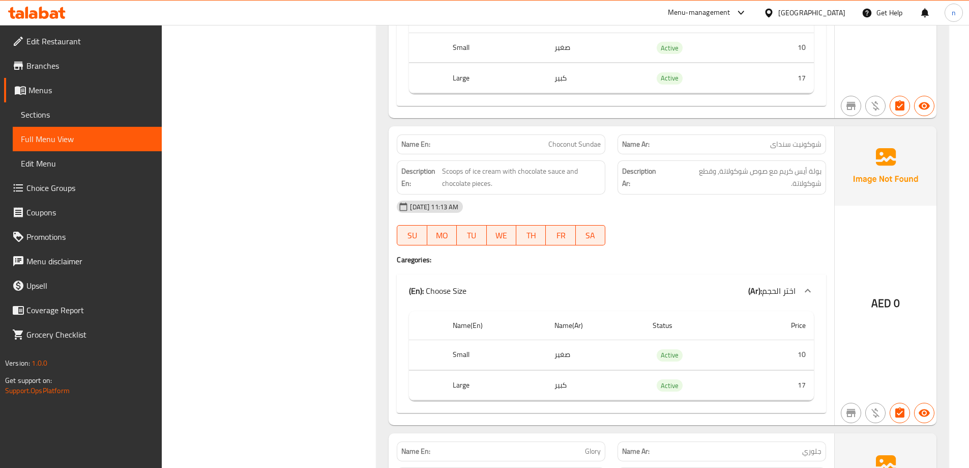
click at [523, 311] on th "Name(En)" at bounding box center [495, 325] width 101 height 29
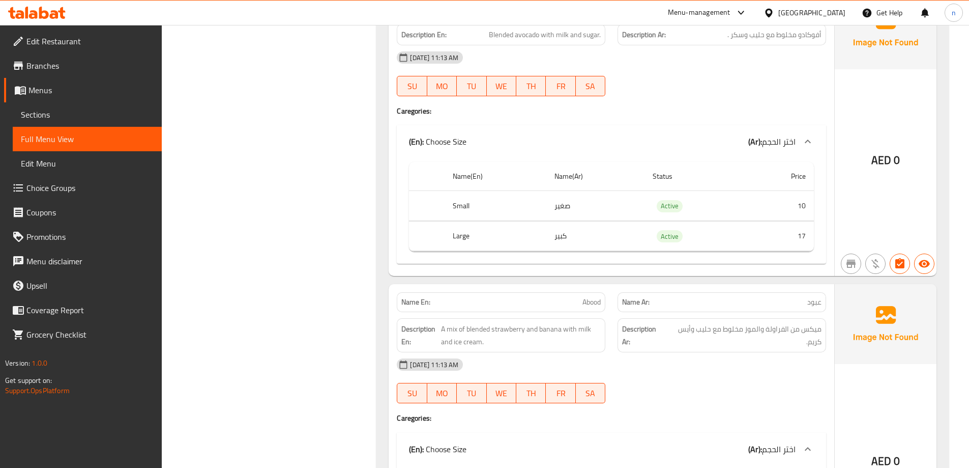
scroll to position [1221, 0]
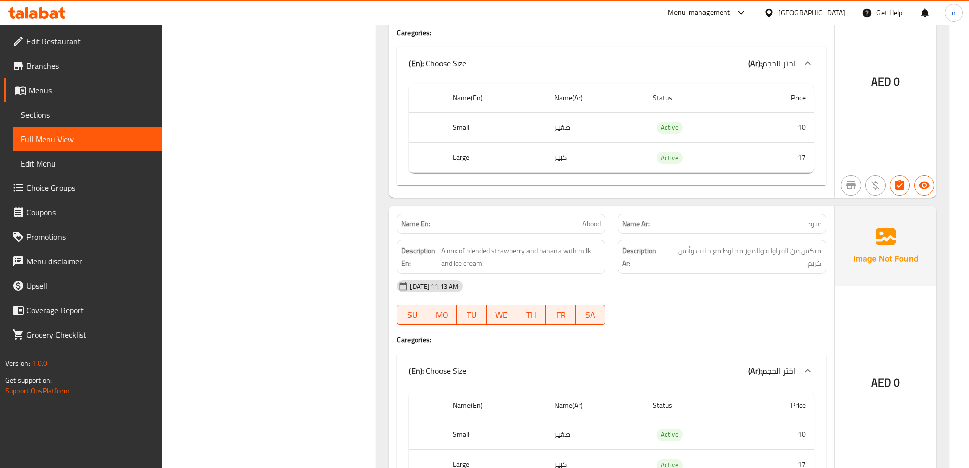
click at [459, 119] on th "Small" at bounding box center [495, 127] width 101 height 30
click at [458, 142] on th "Large" at bounding box center [495, 157] width 101 height 30
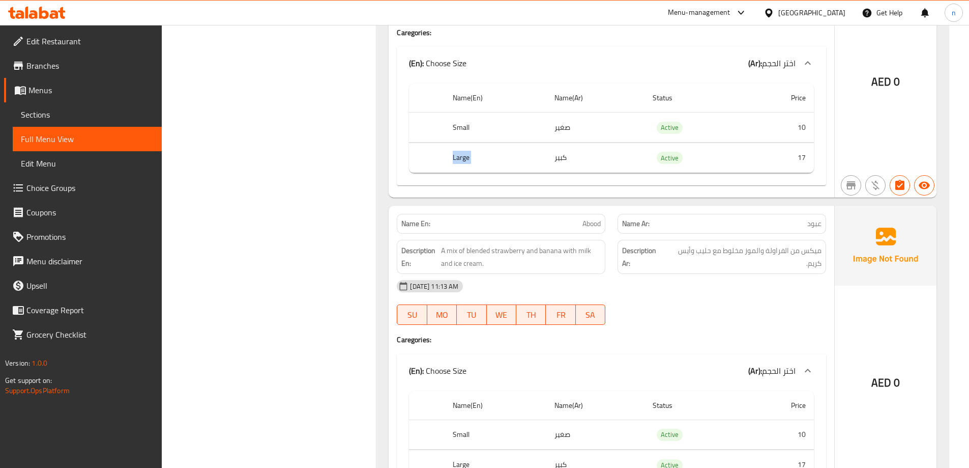
click at [458, 142] on th "Large" at bounding box center [495, 157] width 101 height 30
click at [477, 142] on th "Large" at bounding box center [495, 157] width 101 height 30
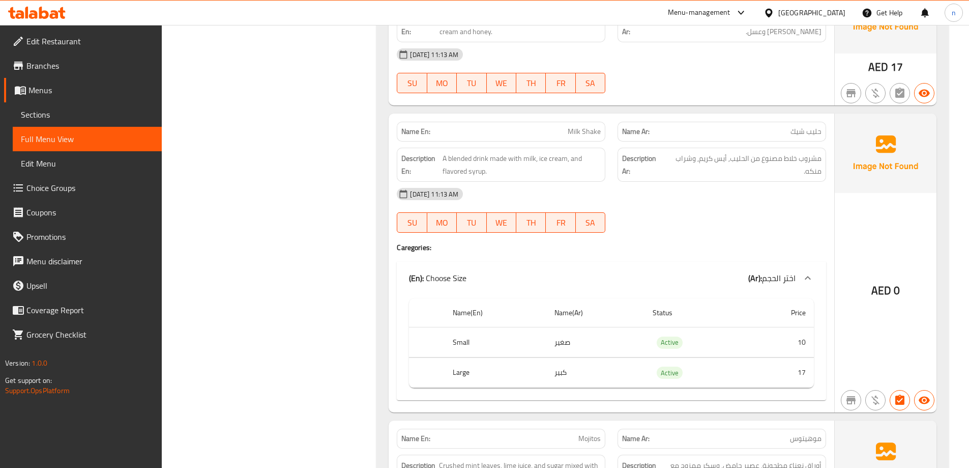
scroll to position [4794, 0]
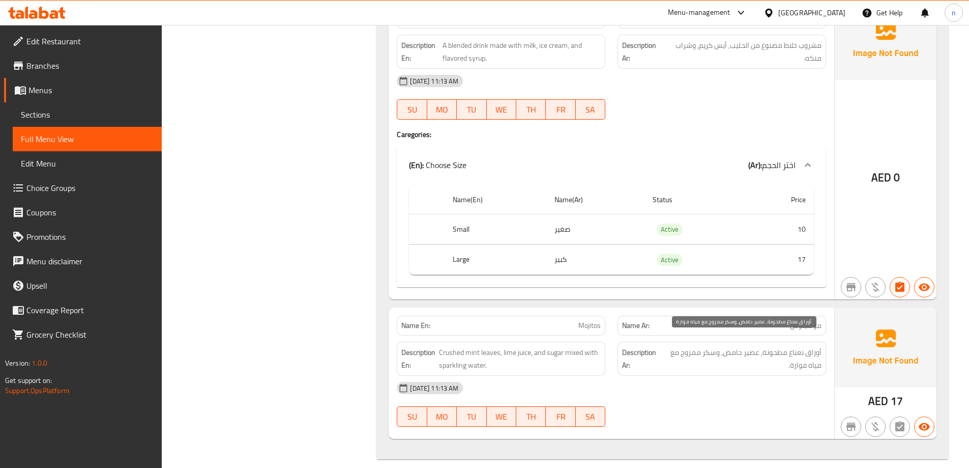
click at [730, 346] on span "أوراق نعناع مطحونة, عصير حامض, وسكر ممزوج مع مياه فوارة." at bounding box center [742, 358] width 160 height 25
click at [755, 375] on div "[DATE] 11:13 AM" at bounding box center [612, 387] width 442 height 24
click at [670, 254] on span "Active" at bounding box center [670, 260] width 26 height 12
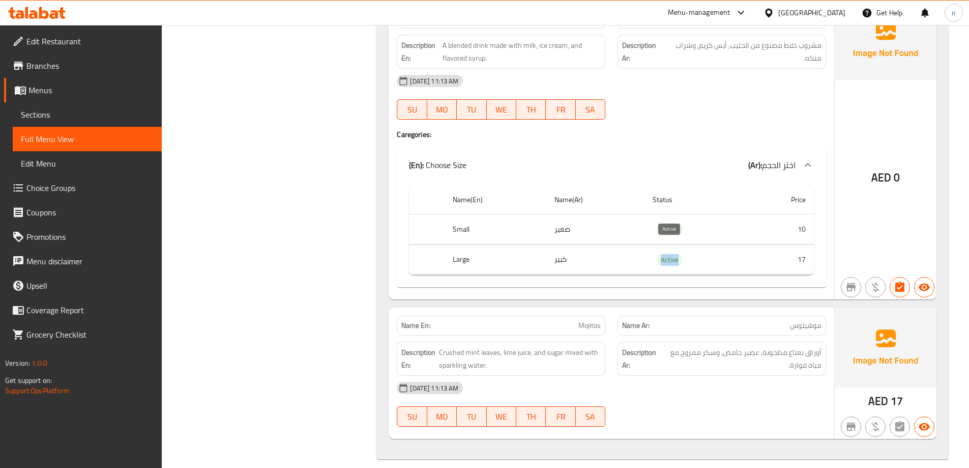
click at [670, 254] on span "Active" at bounding box center [670, 260] width 26 height 12
click at [684, 245] on td "Active" at bounding box center [695, 259] width 101 height 30
click at [560, 400] on div "SU MO TU WE TH FR SA" at bounding box center [501, 416] width 221 height 33
click at [563, 406] on button "FR" at bounding box center [561, 416] width 30 height 20
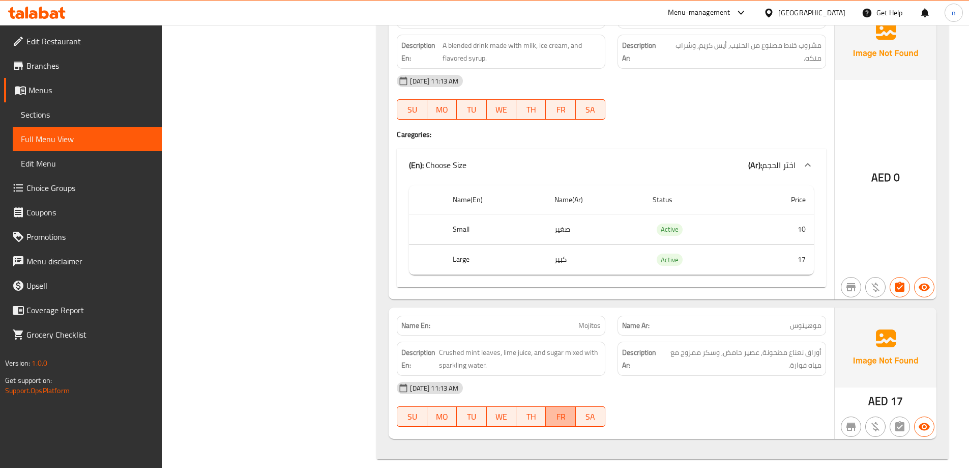
click at [571, 409] on span "FR" at bounding box center [560, 416] width 21 height 15
click at [587, 409] on span "SA" at bounding box center [590, 416] width 21 height 15
click at [463, 217] on th "Small" at bounding box center [495, 229] width 101 height 30
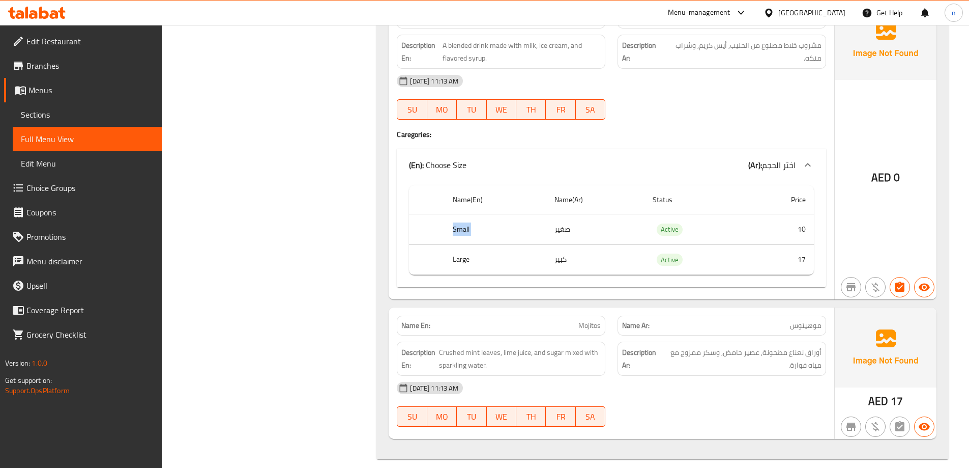
click at [463, 217] on th "Small" at bounding box center [495, 229] width 101 height 30
click at [478, 214] on th "Small" at bounding box center [495, 229] width 101 height 30
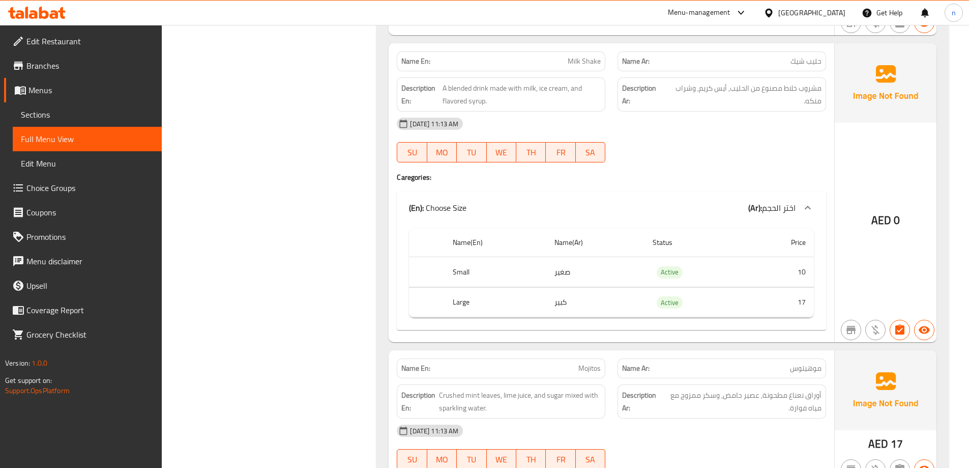
scroll to position [4692, 0]
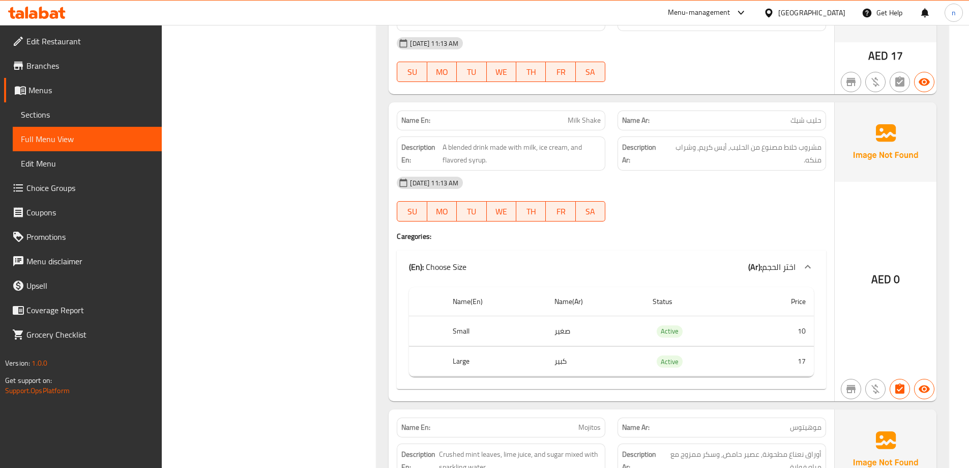
click at [465, 323] on th "Small" at bounding box center [495, 331] width 101 height 30
click at [727, 115] on p "Name Ar: حليب شيك" at bounding box center [721, 120] width 199 height 11
click at [462, 317] on th "Small" at bounding box center [495, 331] width 101 height 30
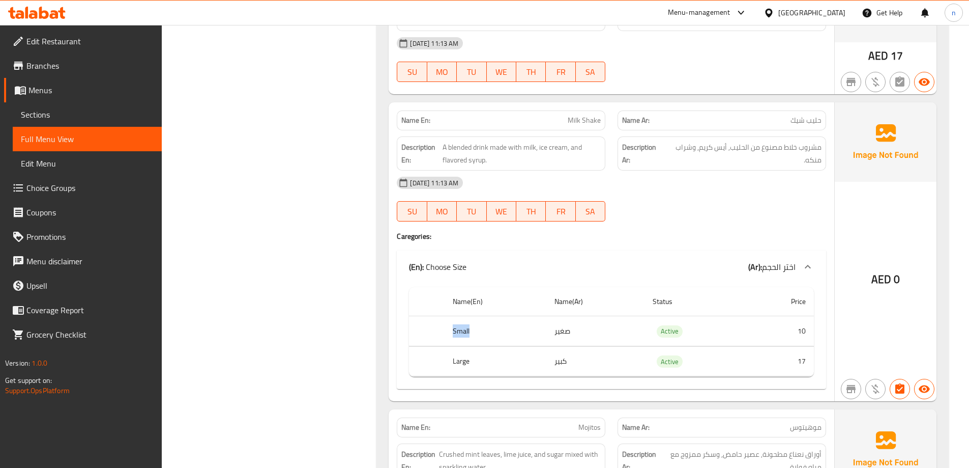
click at [462, 317] on th "Small" at bounding box center [495, 331] width 101 height 30
click at [459, 356] on th "Large" at bounding box center [495, 361] width 101 height 30
click at [474, 346] on th "Large" at bounding box center [495, 361] width 101 height 30
drag, startPoint x: 570, startPoint y: 256, endPoint x: 582, endPoint y: 280, distance: 26.4
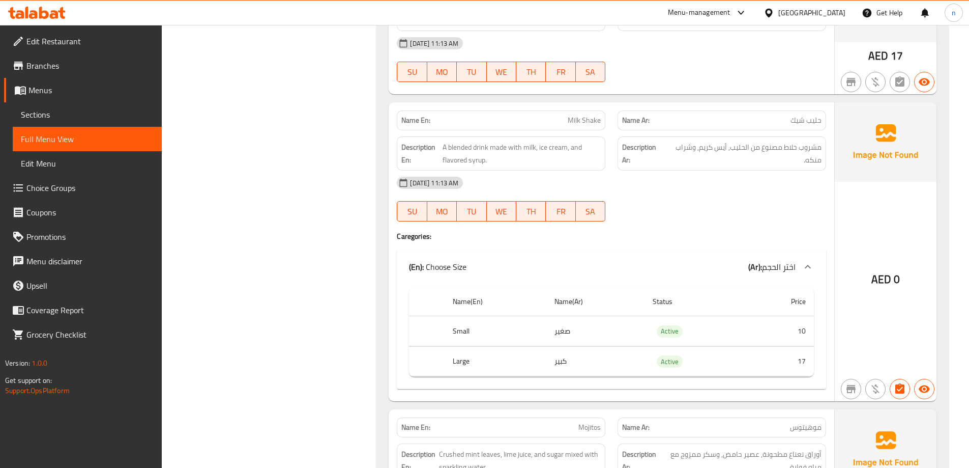
click at [579, 280] on div "(En): Choose Size (Ar): اختر الحجم Name(En) Name(Ar) Status Price Small صغير Ac…" at bounding box center [611, 319] width 429 height 138
